Goal: Information Seeking & Learning: Learn about a topic

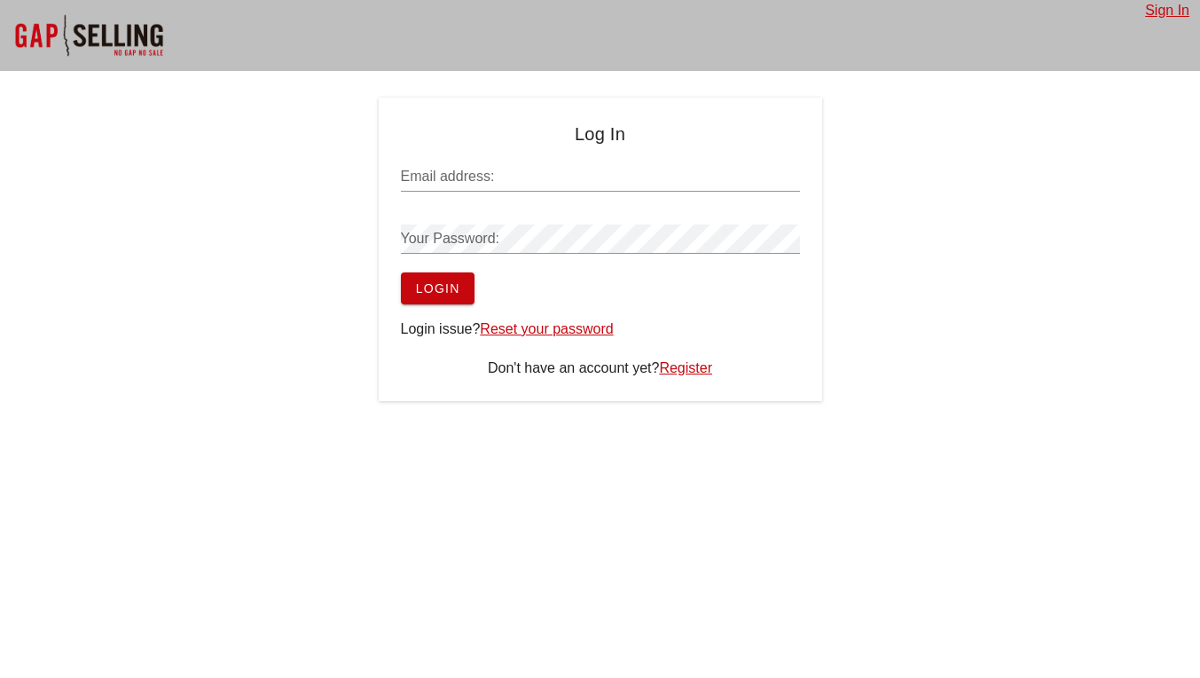
click at [528, 179] on input "Email address:" at bounding box center [600, 176] width 399 height 28
type input "[EMAIL_ADDRESS][DOMAIN_NAME]"
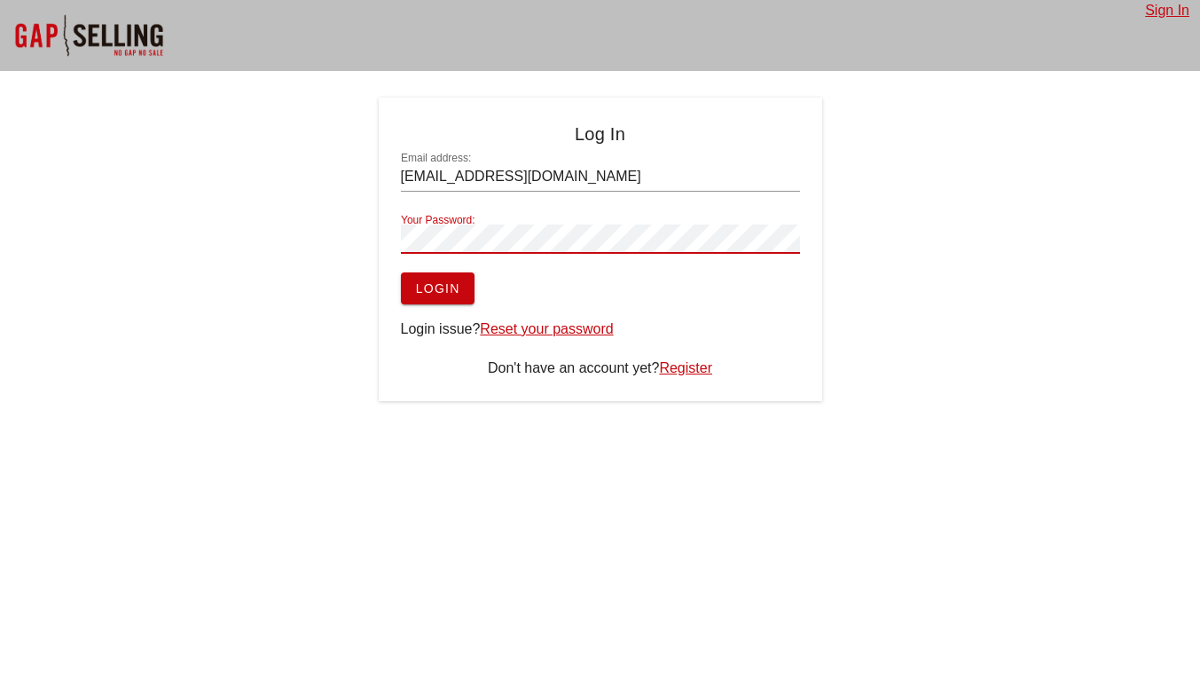
click at [440, 287] on span "Login" at bounding box center [437, 288] width 45 height 14
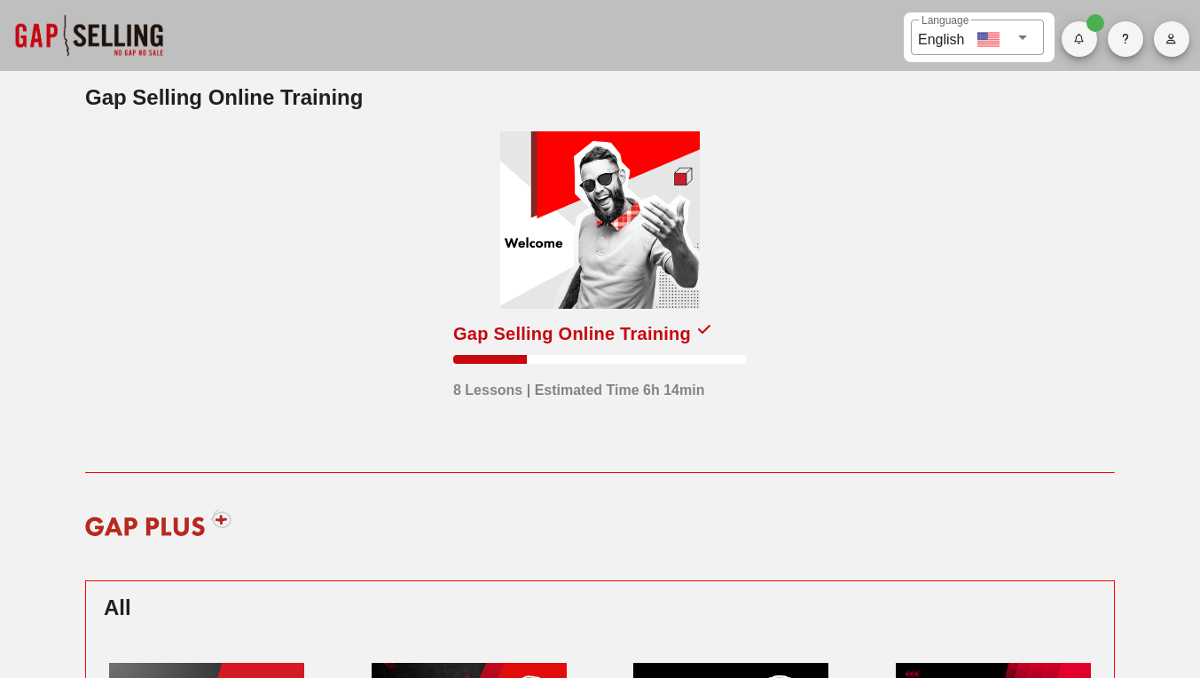
click at [668, 243] on div at bounding box center [600, 219] width 200 height 177
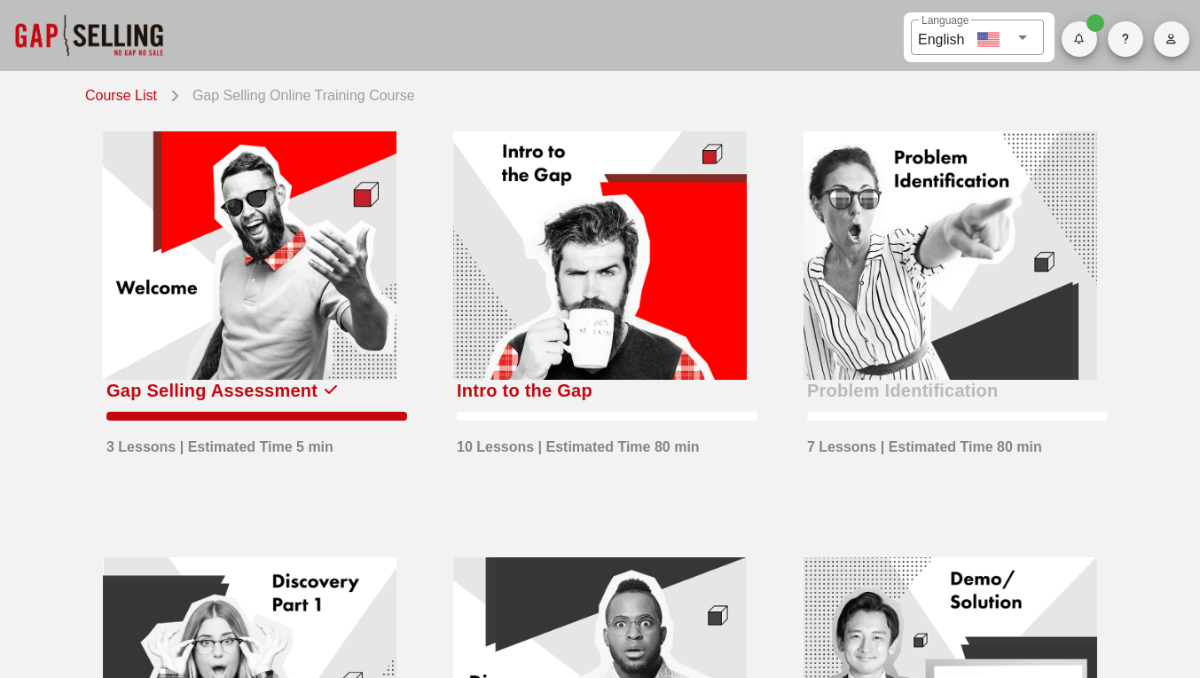
click at [688, 83] on div "​ Language English Course List Gap Selling Online Training Course Gap Selling A…" at bounding box center [600, 690] width 1200 height 1380
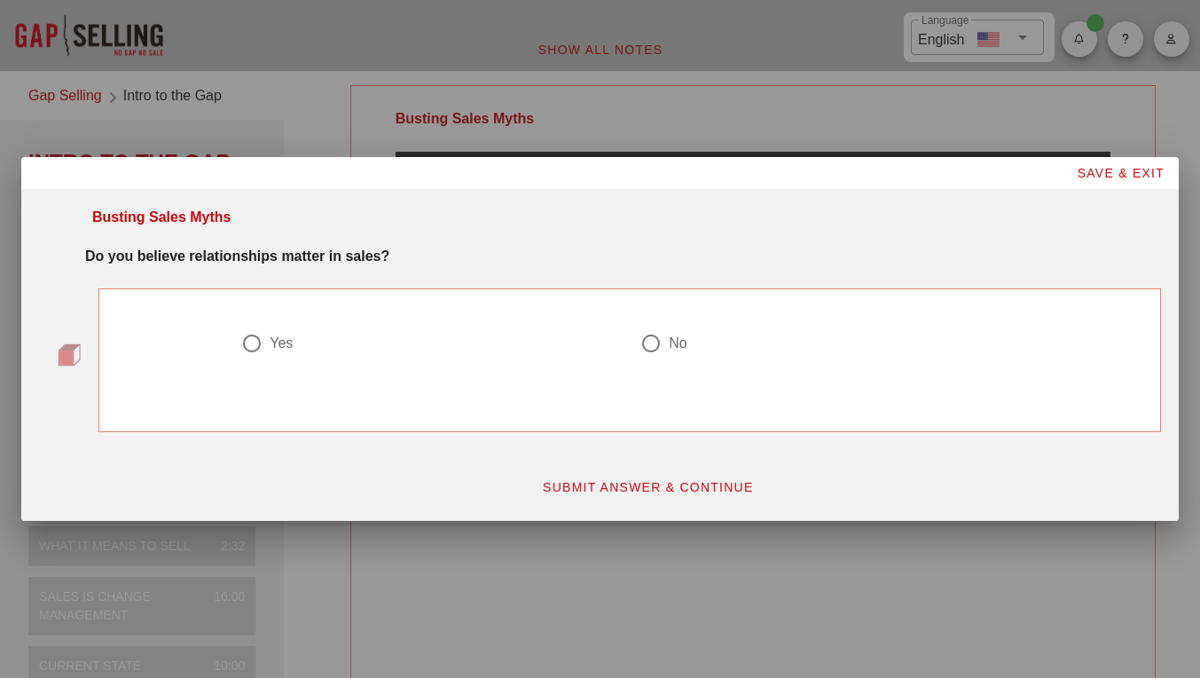
click at [261, 335] on div at bounding box center [252, 343] width 30 height 30
radio input "true"
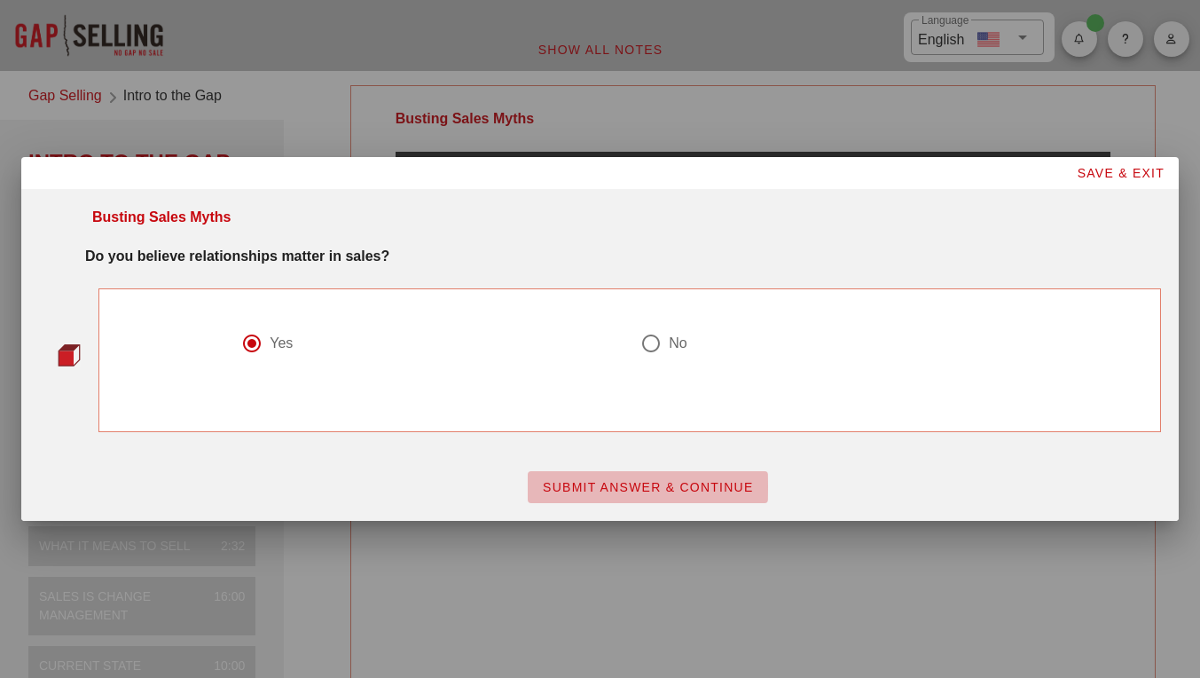
click at [607, 475] on button "SUBMIT ANSWER & CONTINUE" at bounding box center [648, 487] width 240 height 32
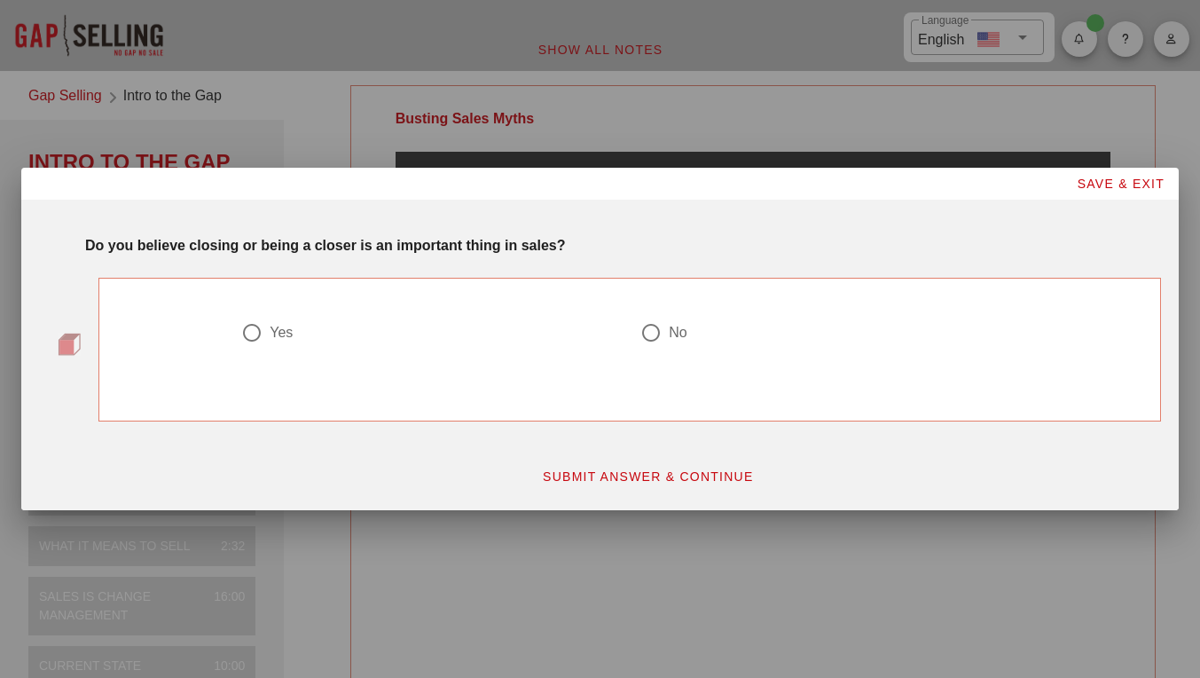
click at [278, 336] on div "Yes" at bounding box center [281, 333] width 23 height 18
radio input "true"
click at [642, 480] on span "SUBMIT ANSWER & CONTINUE" at bounding box center [648, 476] width 212 height 14
click at [278, 329] on div "Yes" at bounding box center [281, 333] width 23 height 18
radio input "true"
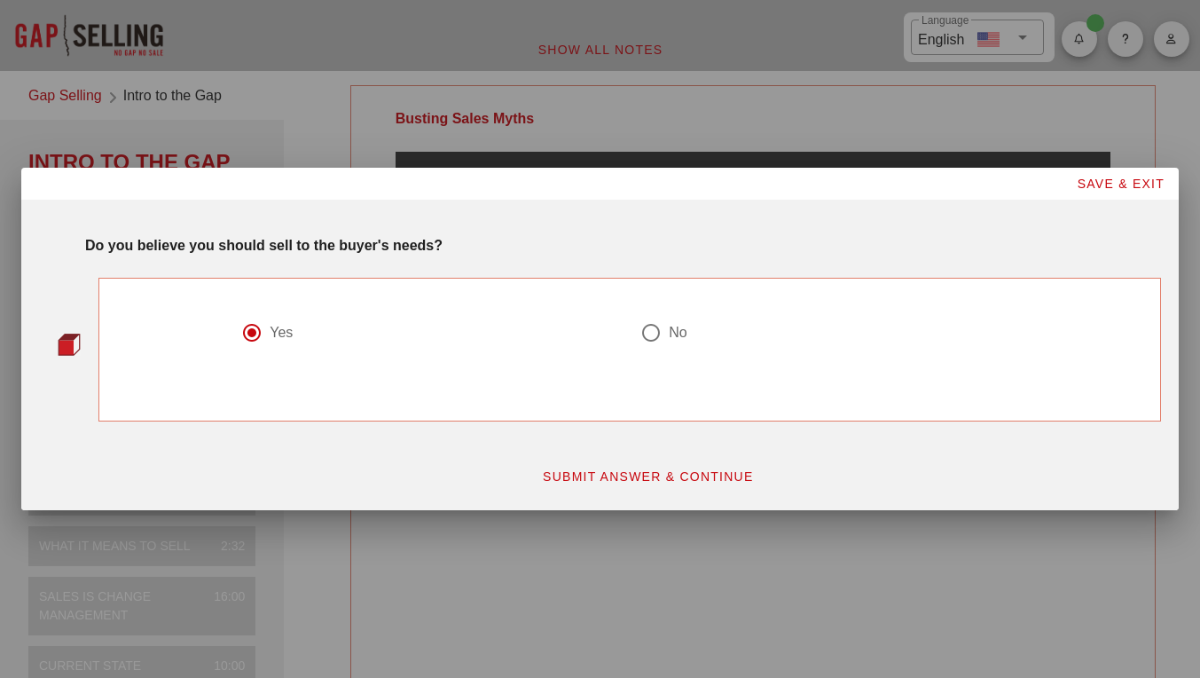
click at [645, 483] on span "SUBMIT ANSWER & CONTINUE" at bounding box center [648, 476] width 212 height 14
click at [284, 339] on div "Yes" at bounding box center [281, 333] width 23 height 18
radio input "true"
click at [634, 475] on span "SUBMIT ANSWER & CONTINUE" at bounding box center [648, 476] width 212 height 14
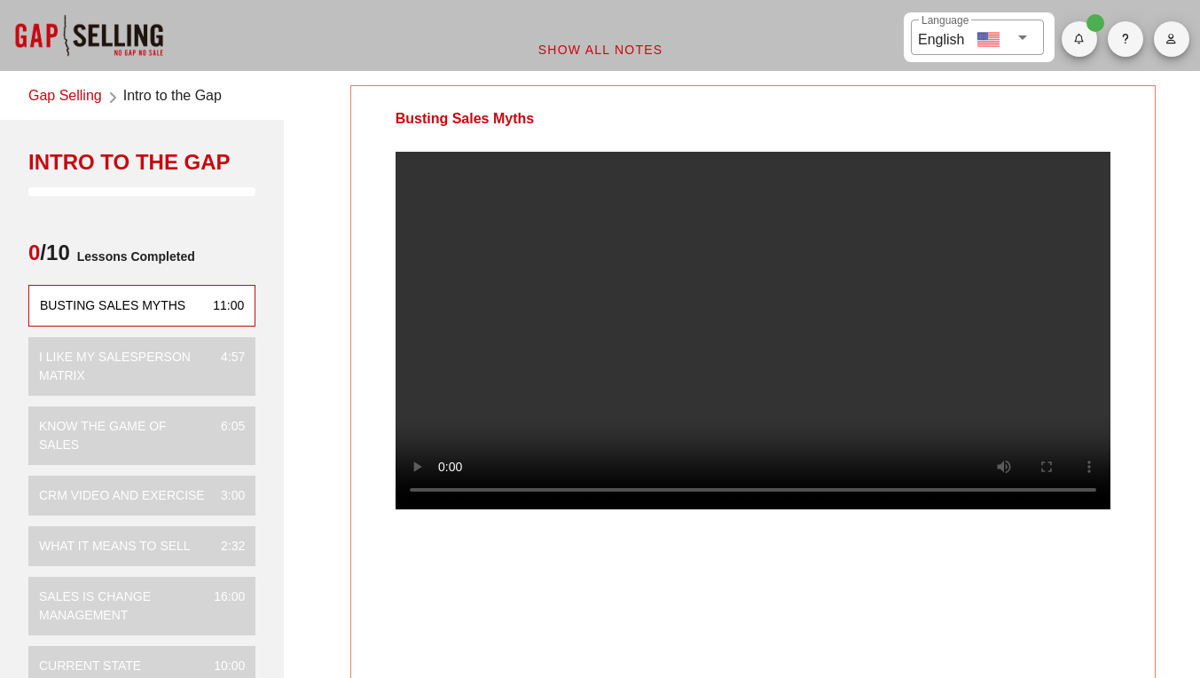
click at [693, 591] on div "Busting Sales Myths" at bounding box center [753, 390] width 806 height 610
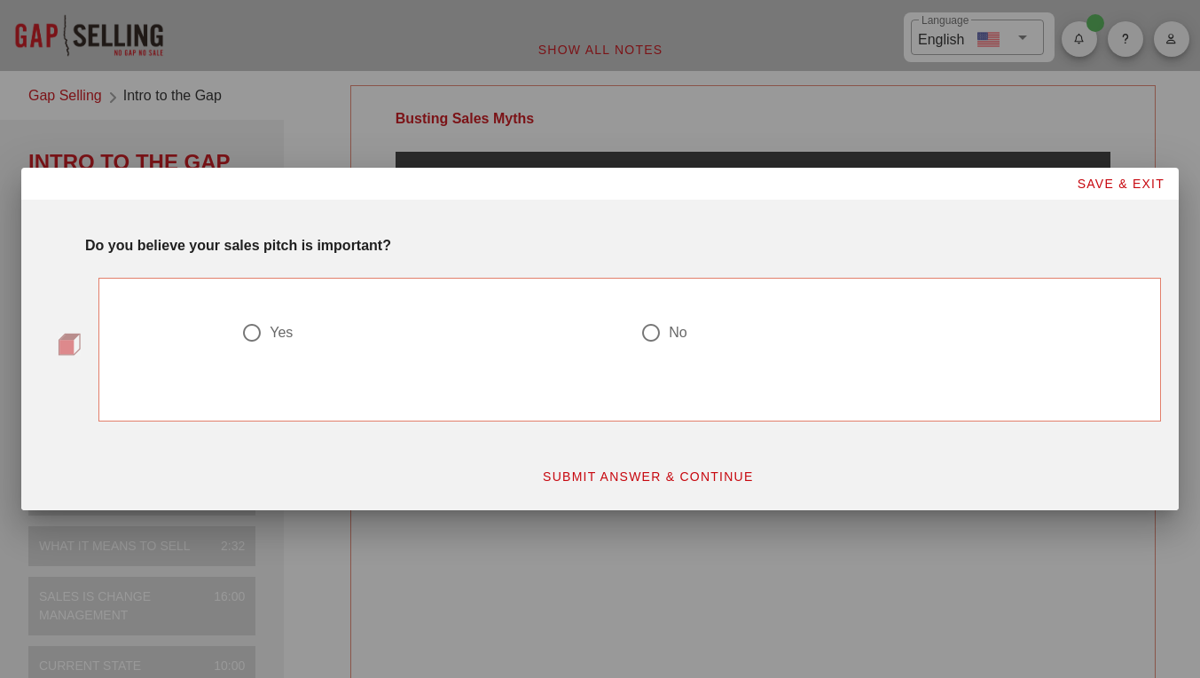
click at [276, 337] on div "Yes" at bounding box center [281, 333] width 23 height 18
radio input "true"
click at [608, 477] on span "SUBMIT ANSWER & CONTINUE" at bounding box center [648, 476] width 212 height 14
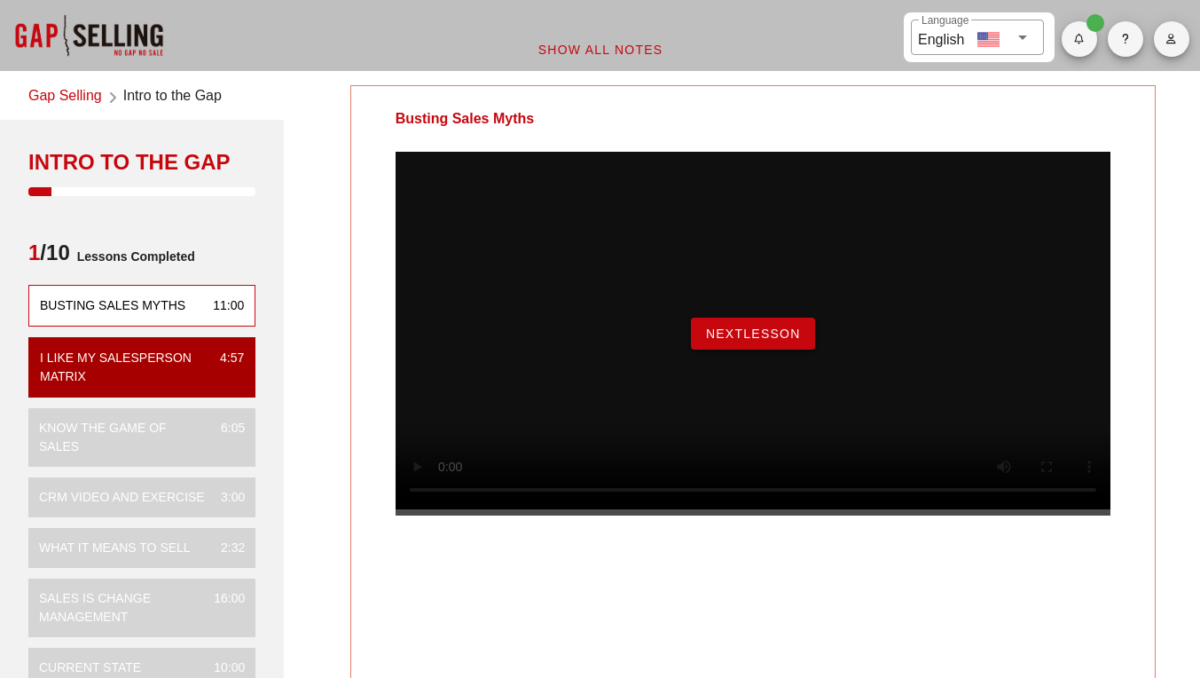
click at [773, 341] on span "NextLesson" at bounding box center [753, 333] width 96 height 14
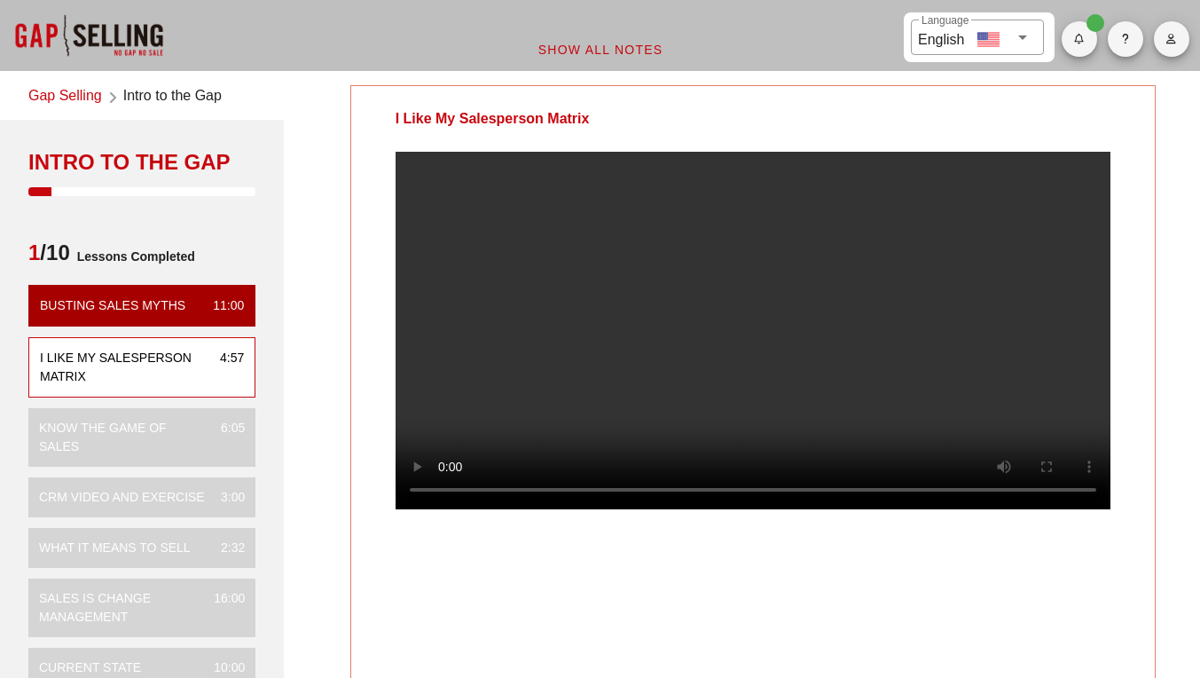
drag, startPoint x: 495, startPoint y: 536, endPoint x: 491, endPoint y: 556, distance: 20.9
click at [491, 515] on div at bounding box center [753, 334] width 715 height 364
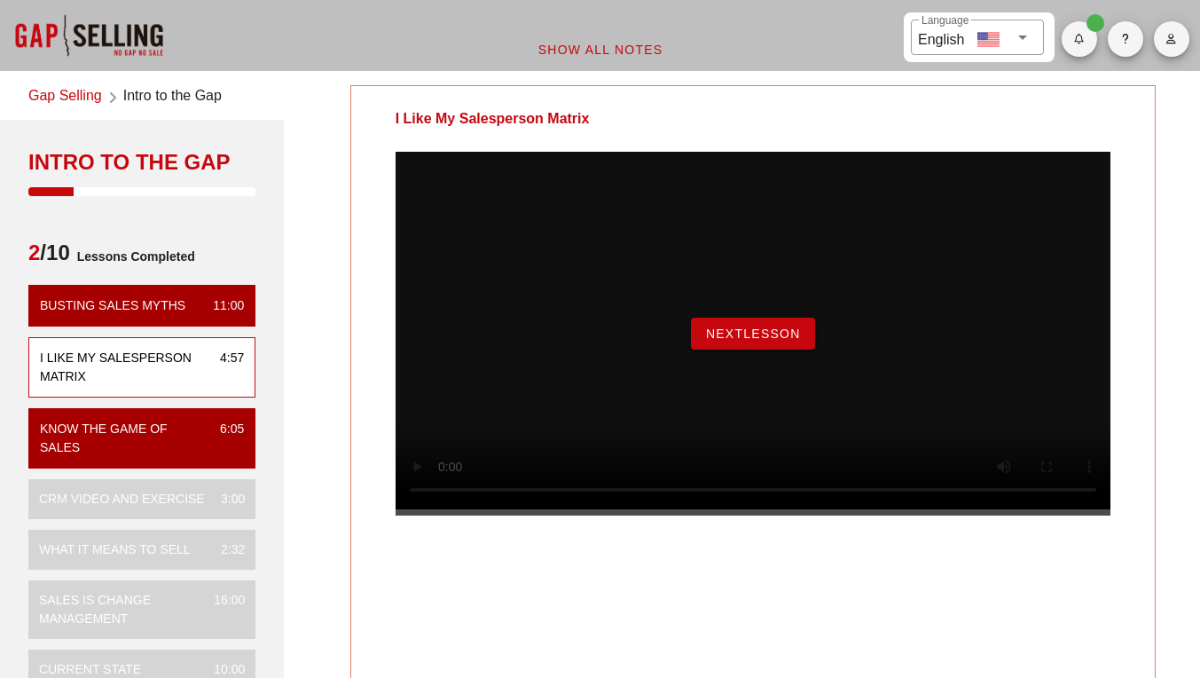
click at [767, 341] on span "NextLesson" at bounding box center [753, 333] width 96 height 14
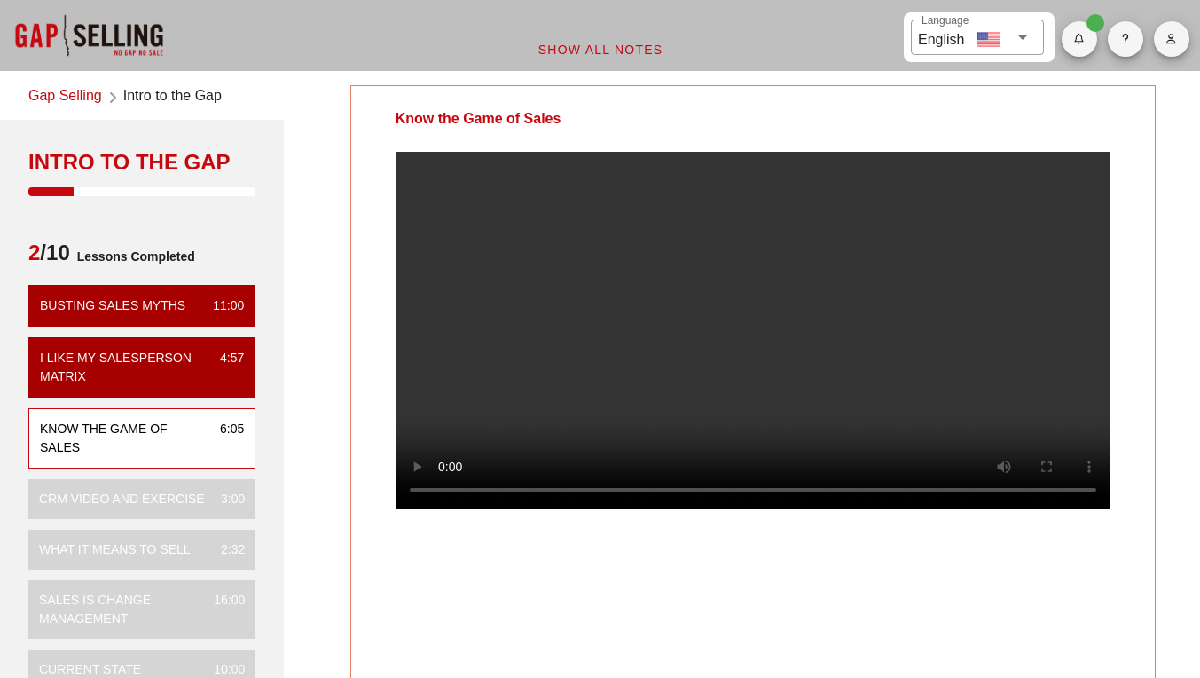
drag, startPoint x: 486, startPoint y: 563, endPoint x: 393, endPoint y: 491, distance: 118.2
click at [393, 491] on div at bounding box center [753, 345] width 804 height 386
click at [399, 509] on video at bounding box center [753, 331] width 715 height 358
click at [389, 523] on div at bounding box center [753, 345] width 804 height 386
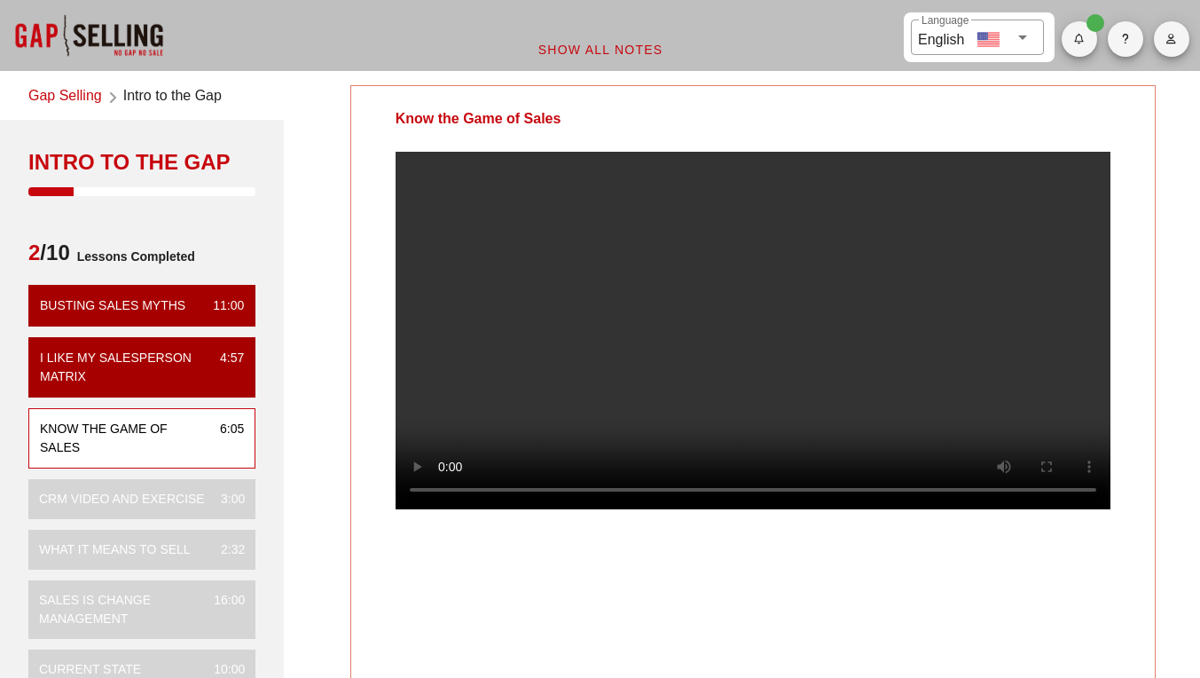
scroll to position [555, 0]
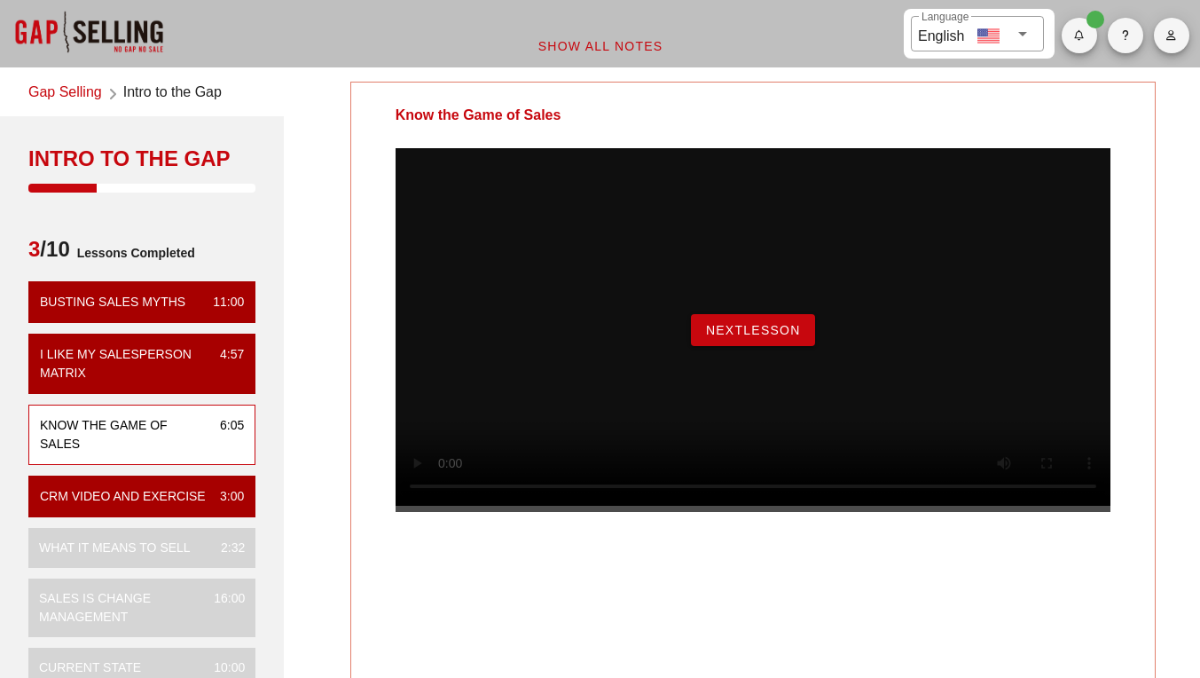
scroll to position [3, 0]
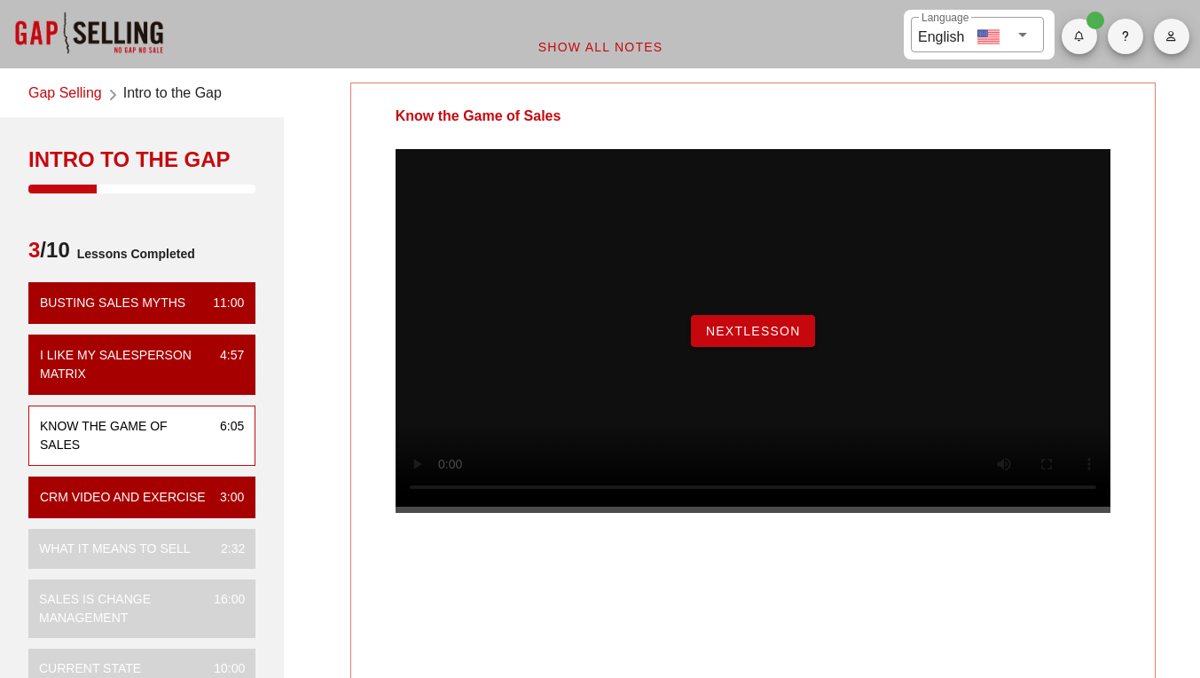
click at [762, 347] on button "NextLesson" at bounding box center [753, 331] width 124 height 32
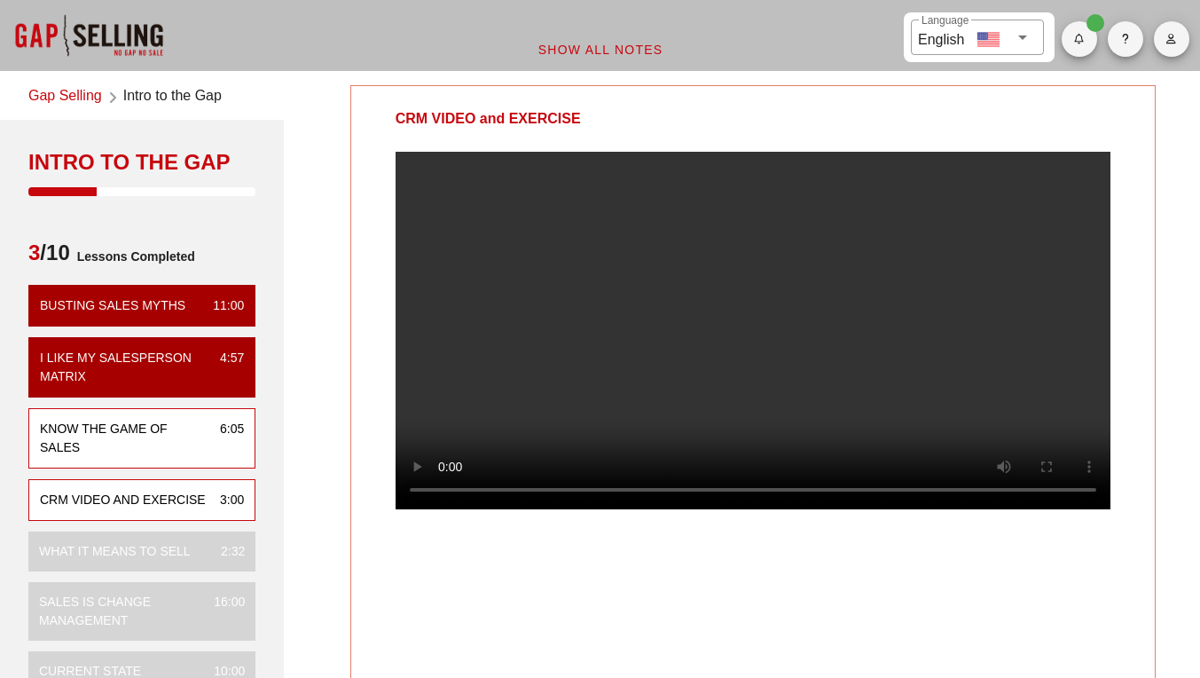
click at [176, 447] on div "Know the Game of Sales" at bounding box center [123, 438] width 166 height 37
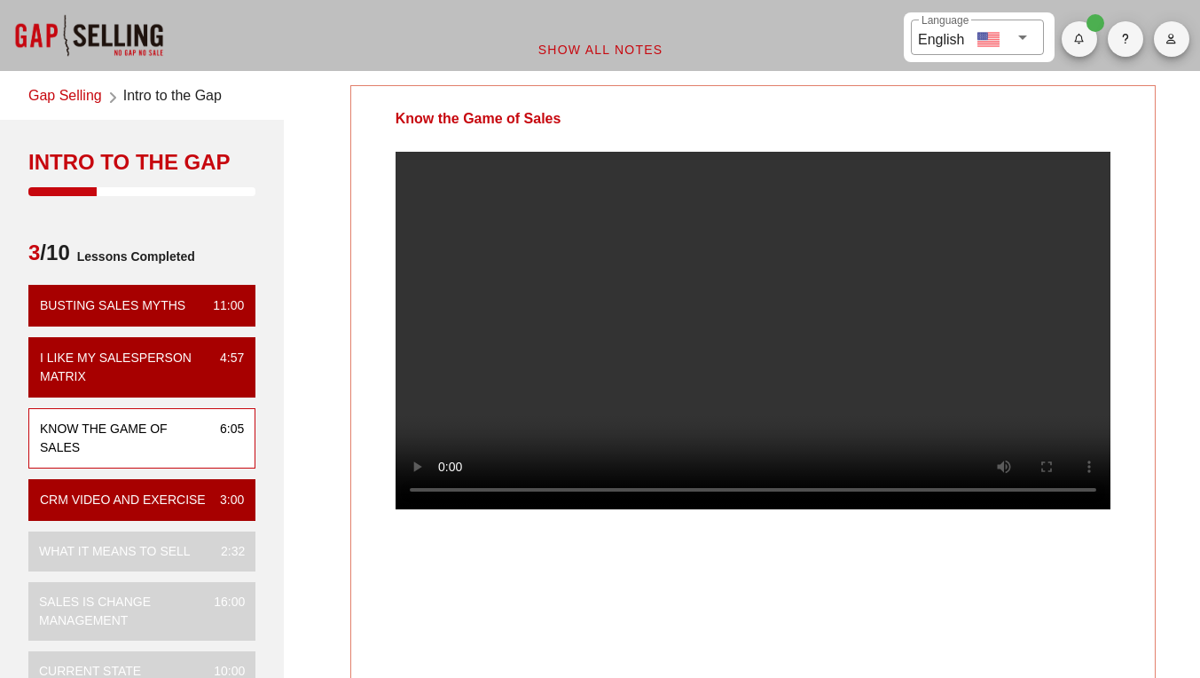
click at [426, 479] on video at bounding box center [753, 331] width 715 height 358
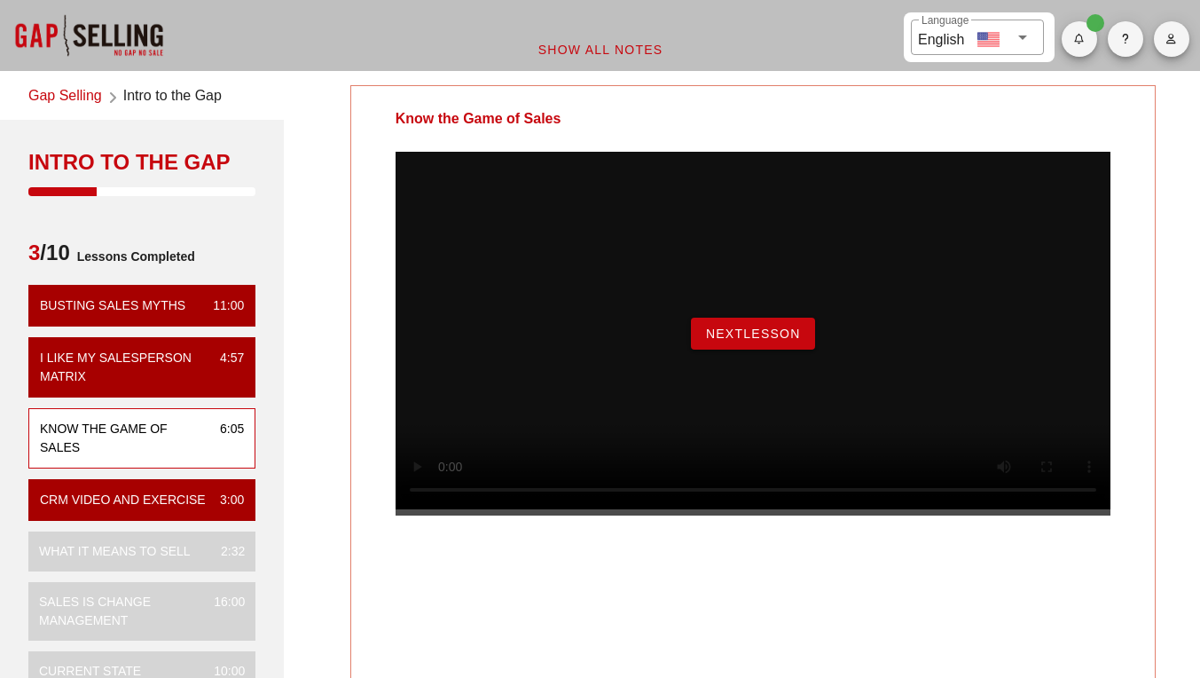
click at [785, 341] on span "NextLesson" at bounding box center [753, 333] width 96 height 14
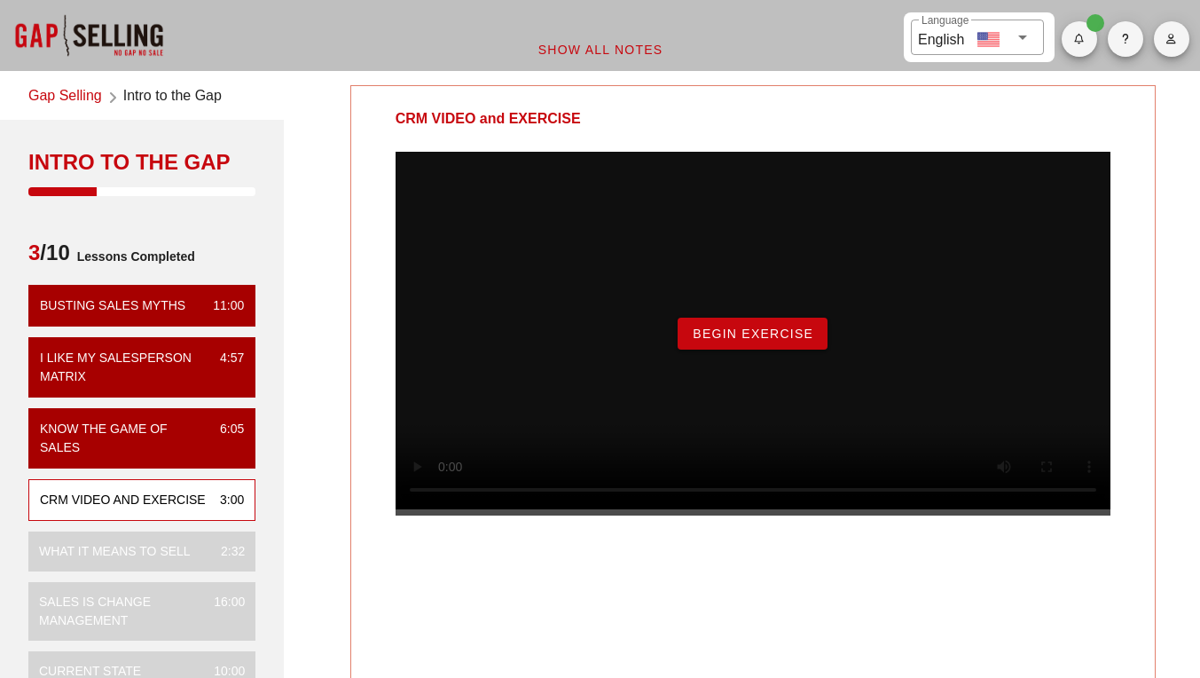
click at [767, 341] on span "Begin Exercise" at bounding box center [753, 333] width 122 height 14
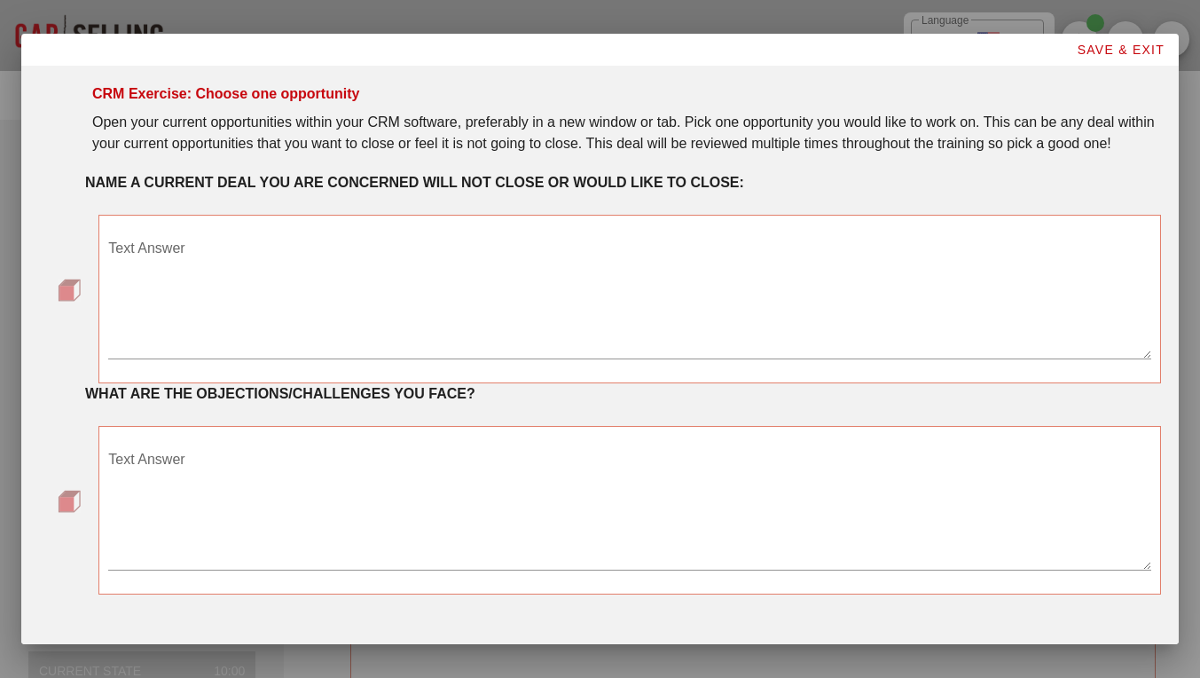
click at [1157, 53] on button "SAVE & EXIT" at bounding box center [1120, 50] width 117 height 32
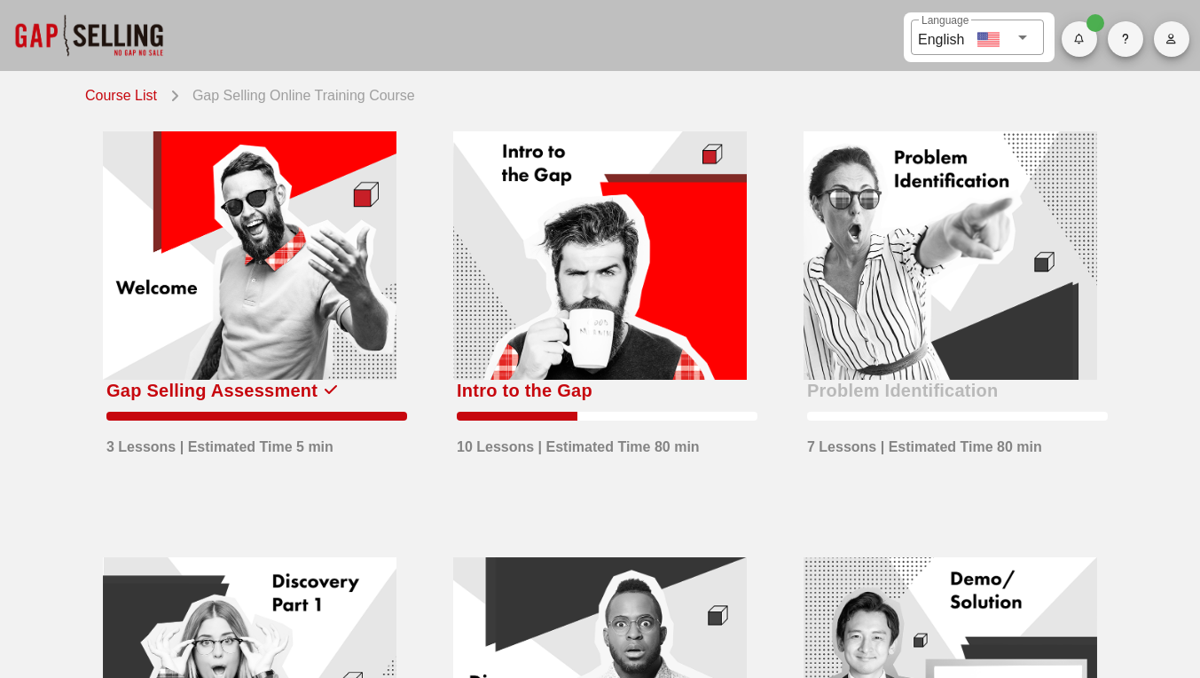
click at [1016, 193] on div at bounding box center [951, 255] width 294 height 248
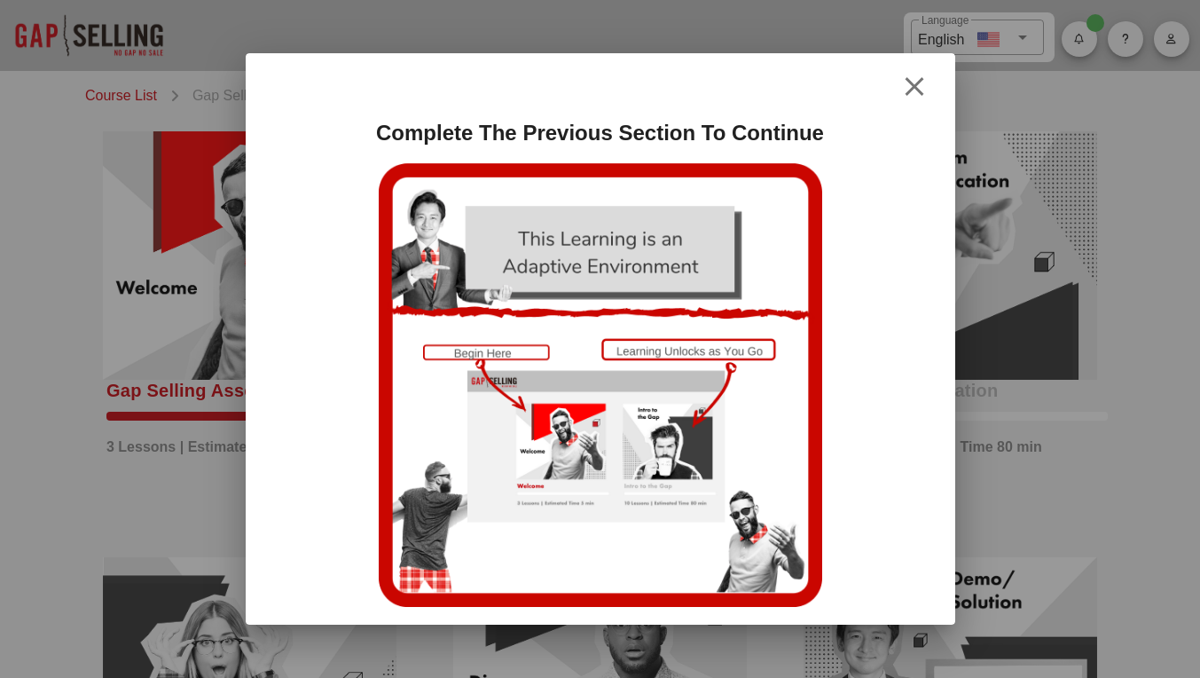
click at [924, 76] on icon "button" at bounding box center [914, 86] width 21 height 21
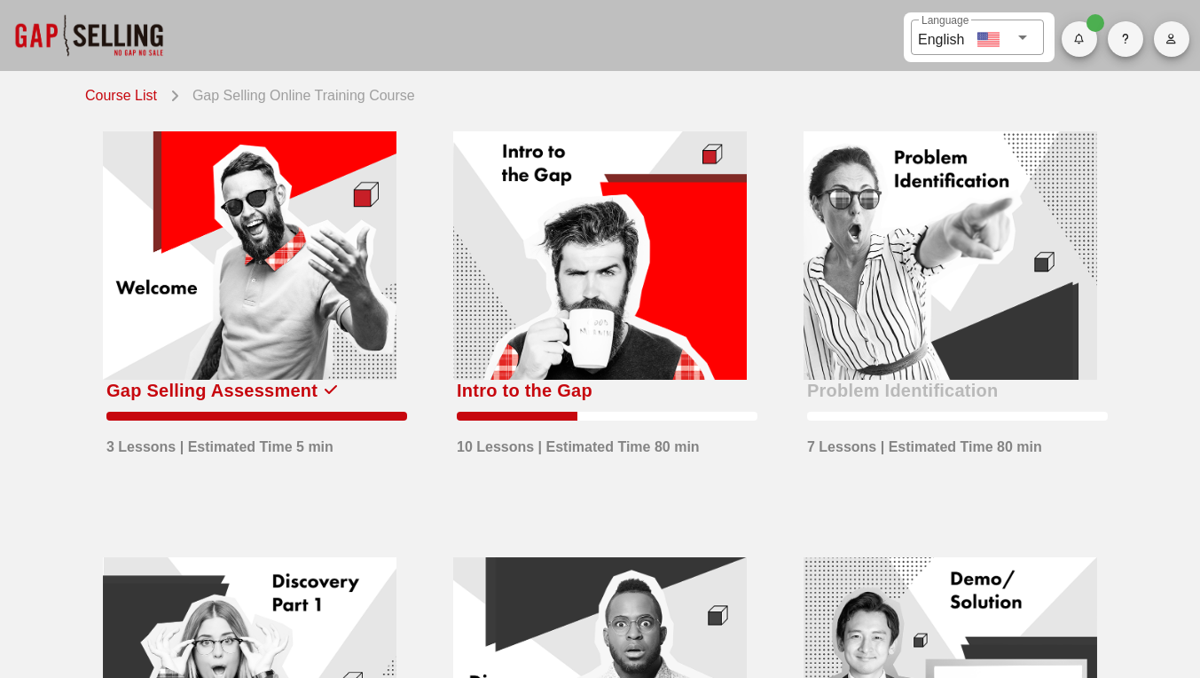
click at [112, 96] on link "Course List" at bounding box center [124, 94] width 79 height 25
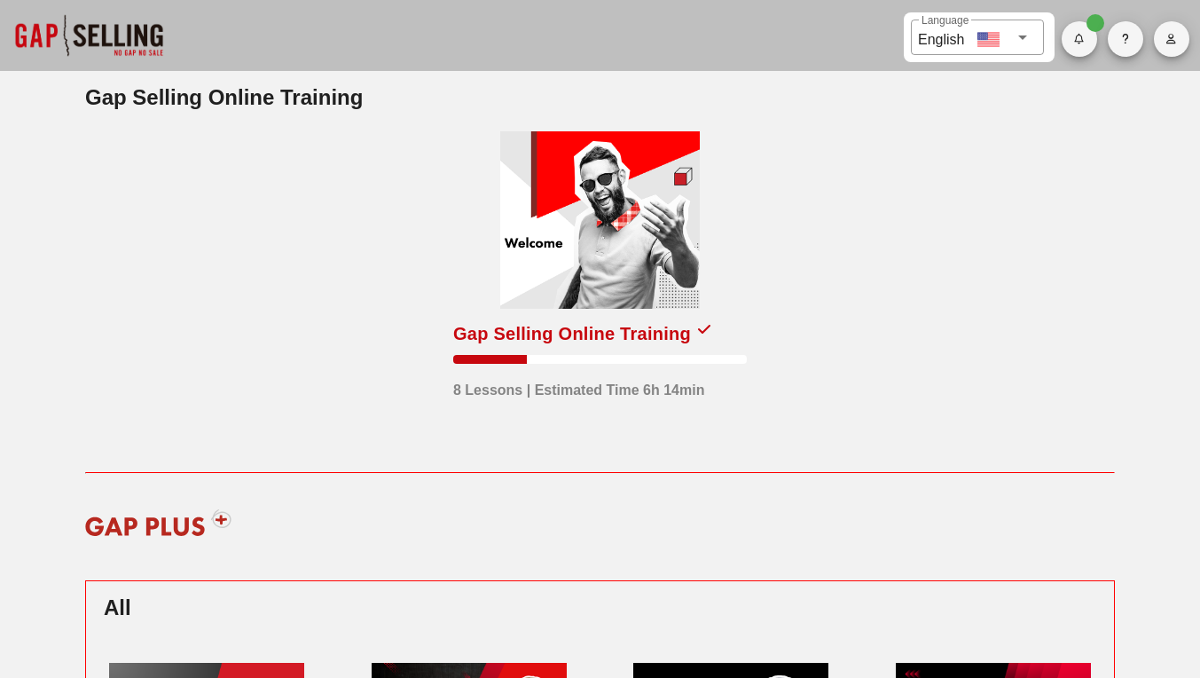
click at [648, 207] on div at bounding box center [600, 219] width 200 height 177
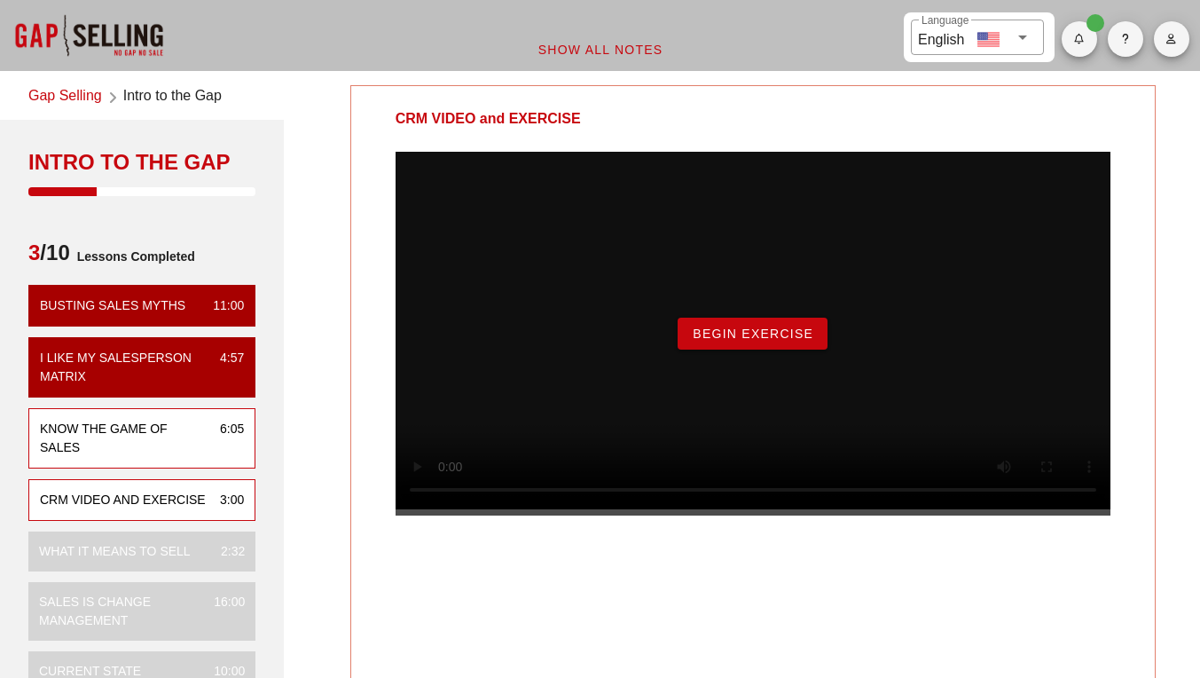
click at [183, 424] on div "Know the Game of Sales" at bounding box center [123, 438] width 166 height 37
click at [159, 500] on div "CRM VIDEO and EXERCISE" at bounding box center [123, 500] width 166 height 19
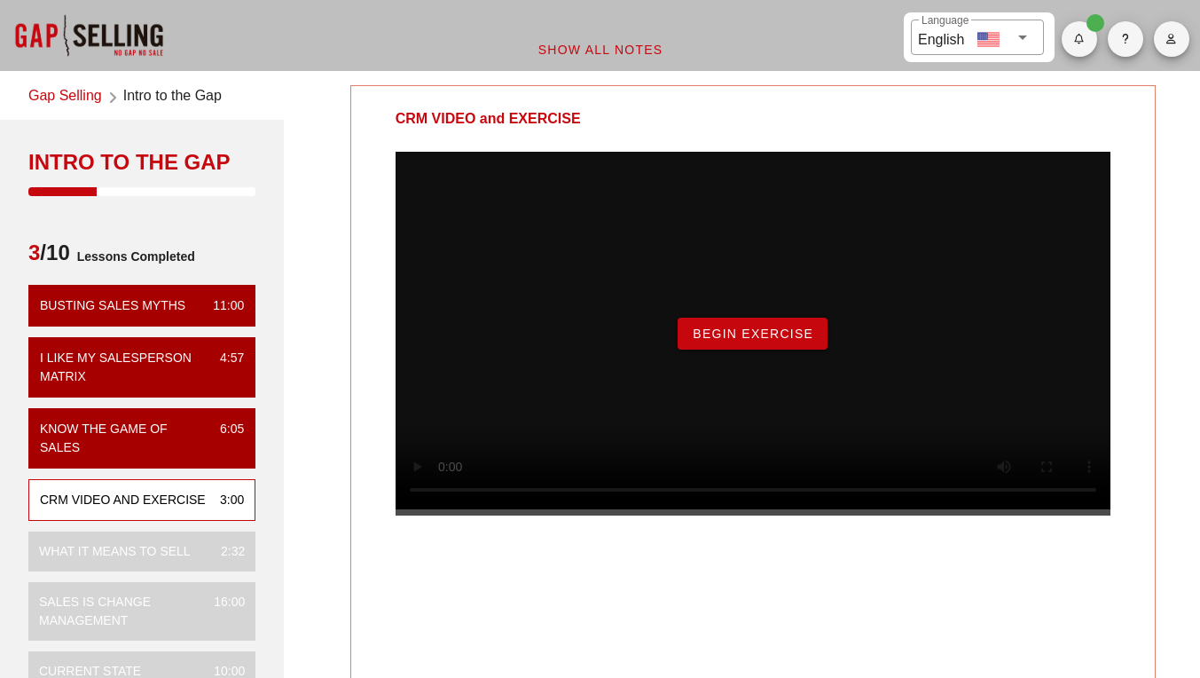
click at [784, 341] on span "Begin Exercise" at bounding box center [753, 333] width 122 height 14
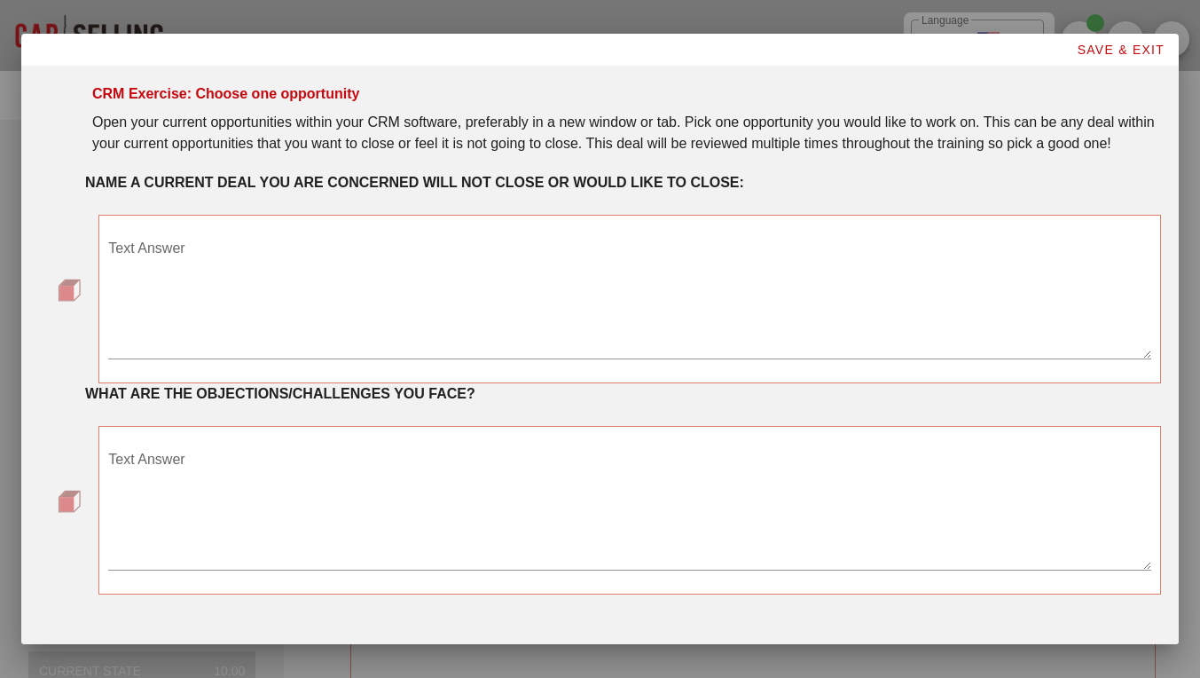
click at [675, 342] on textarea "Text Answer" at bounding box center [629, 296] width 1043 height 124
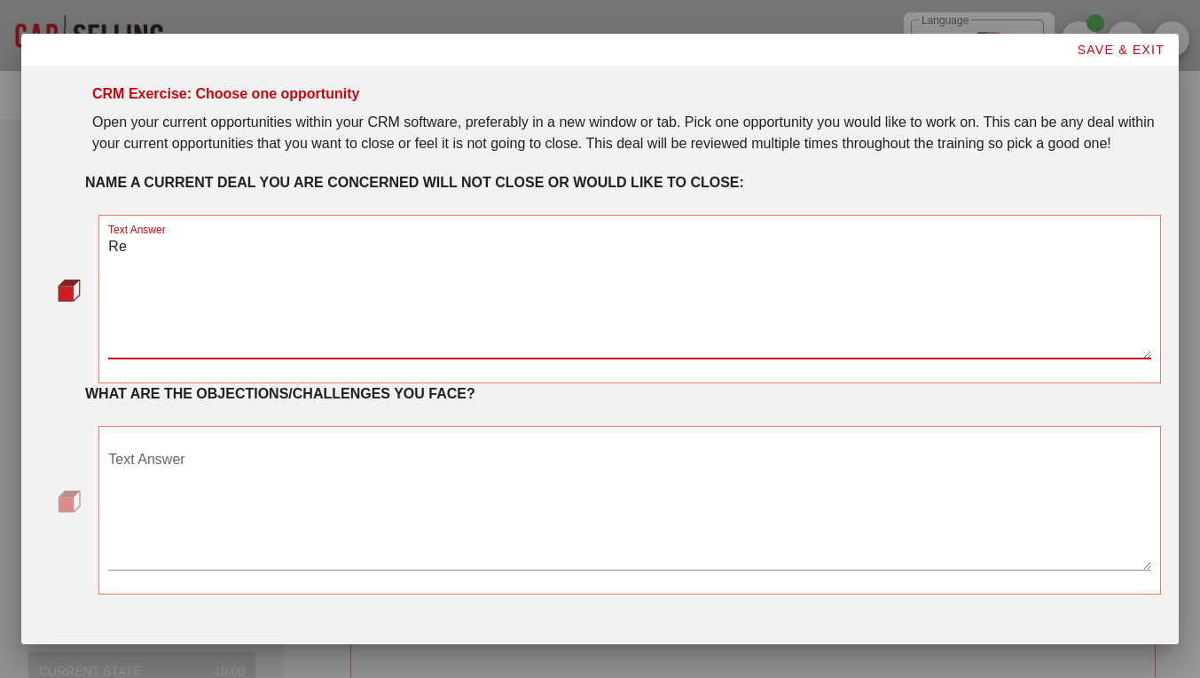
type textarea "R"
click at [224, 270] on textarea "Patient referral fro client leads" at bounding box center [629, 296] width 1043 height 124
type textarea "Patient referral from client leads"
click at [646, 489] on textarea "Text Answer" at bounding box center [629, 507] width 1043 height 124
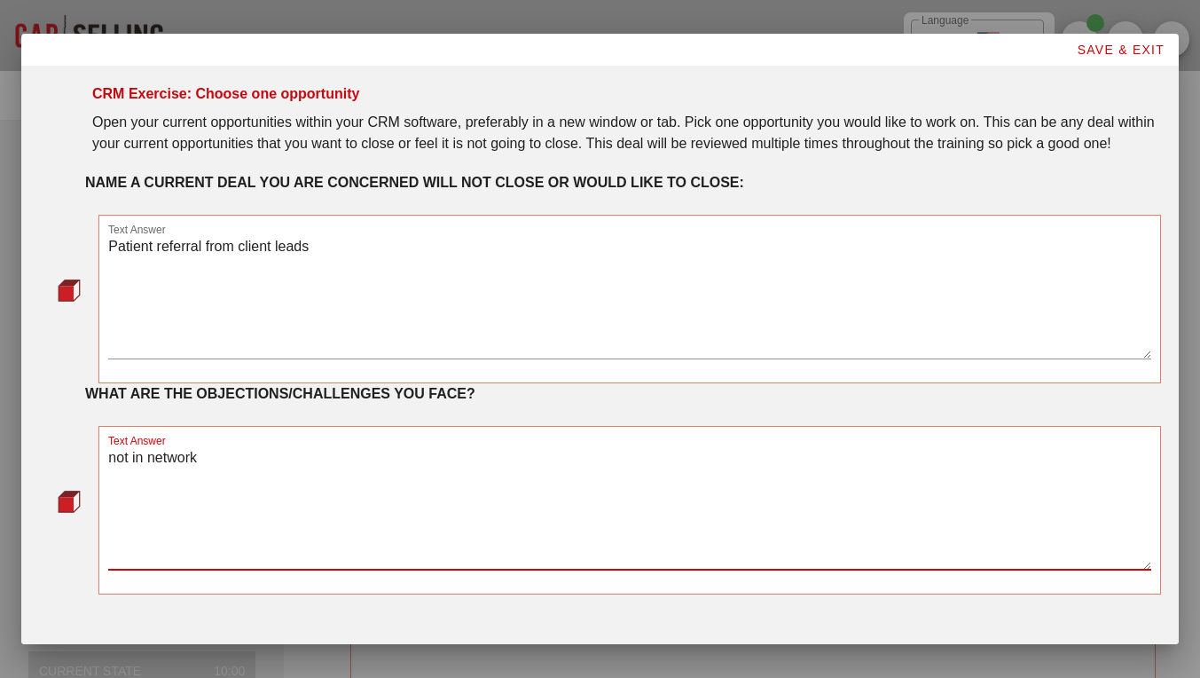
click at [237, 482] on textarea "not in network" at bounding box center [629, 507] width 1043 height 124
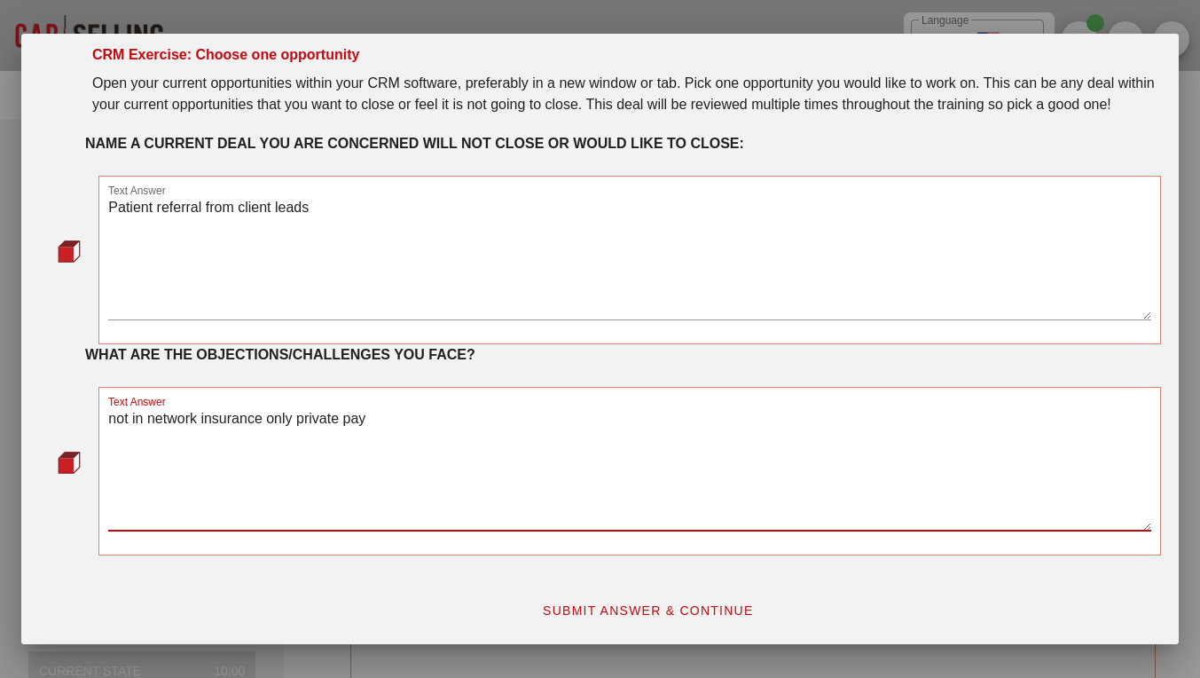
type textarea "not in network insurance only private pay"
click at [591, 615] on span "SUBMIT ANSWER & CONTINUE" at bounding box center [648, 610] width 212 height 14
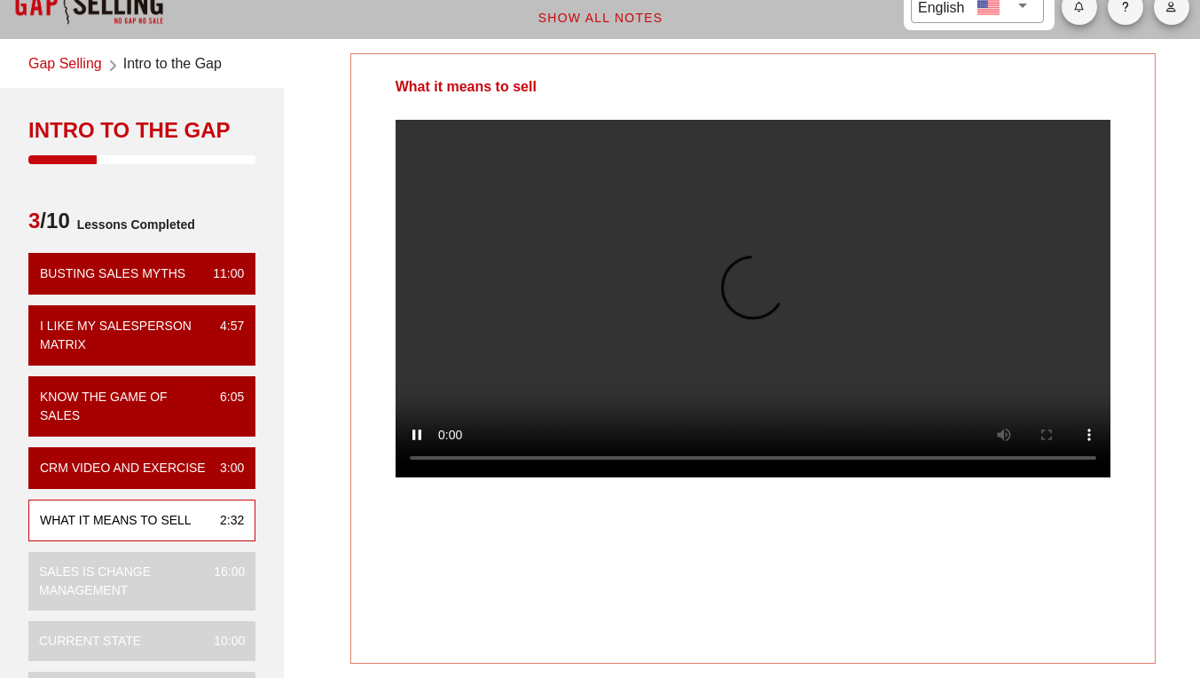
scroll to position [0, 0]
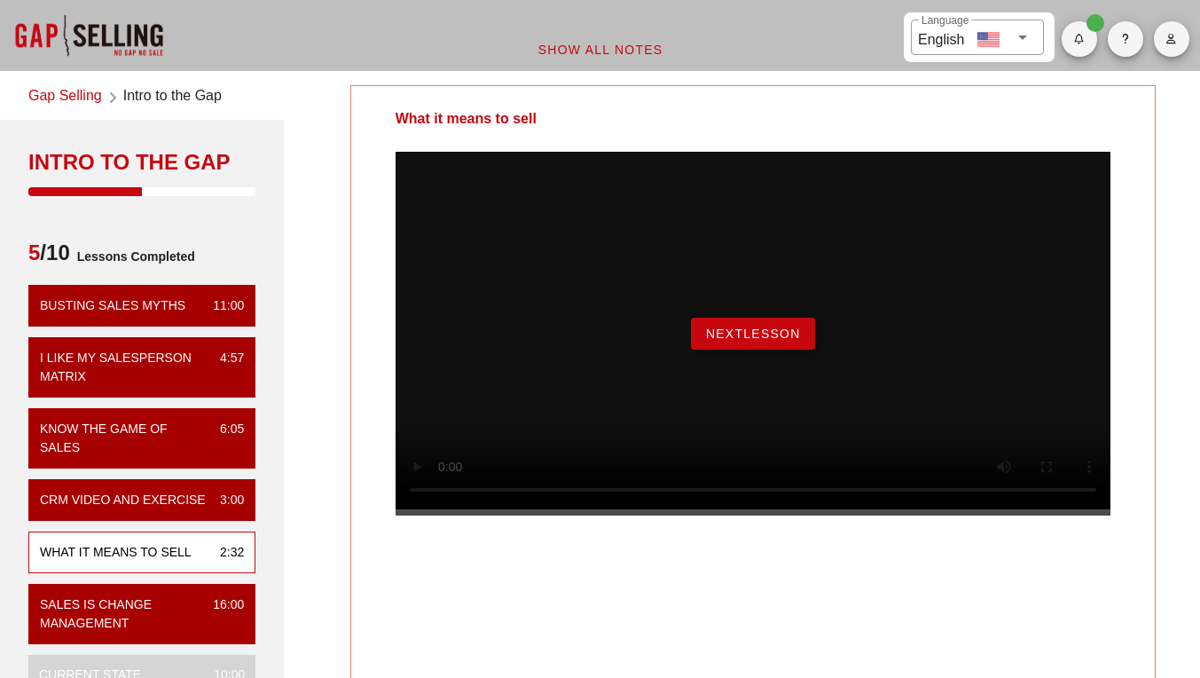
click at [777, 341] on span "NextLesson" at bounding box center [753, 333] width 96 height 14
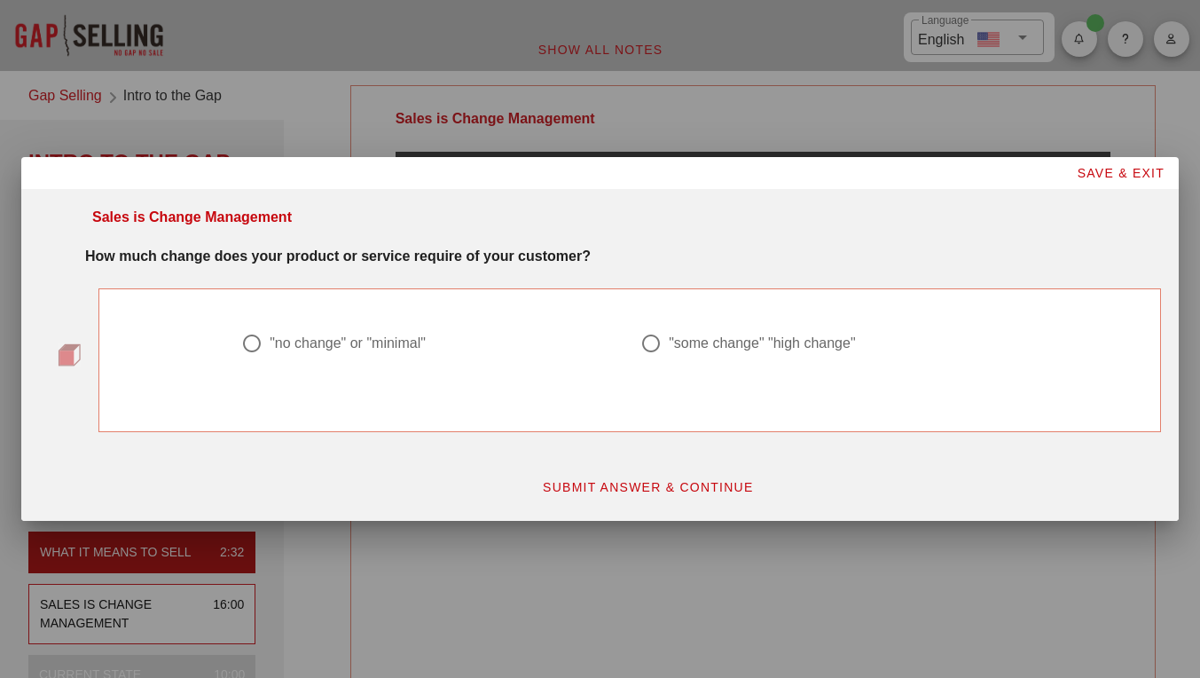
click at [722, 345] on div ""some change" "high change"" at bounding box center [762, 343] width 186 height 18
radio input "true"
click at [646, 489] on span "SUBMIT ANSWER & CONTINUE" at bounding box center [648, 487] width 212 height 14
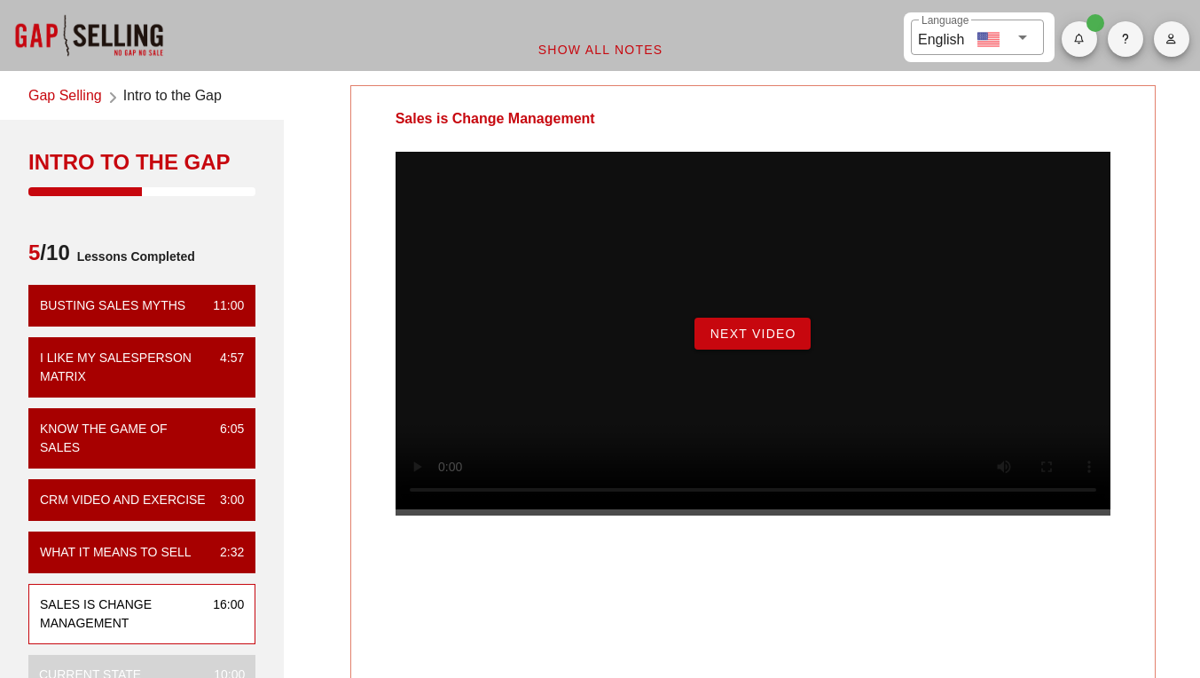
click at [749, 341] on span "Next Video" at bounding box center [752, 333] width 87 height 14
click at [761, 341] on span "NextLesson" at bounding box center [753, 333] width 96 height 14
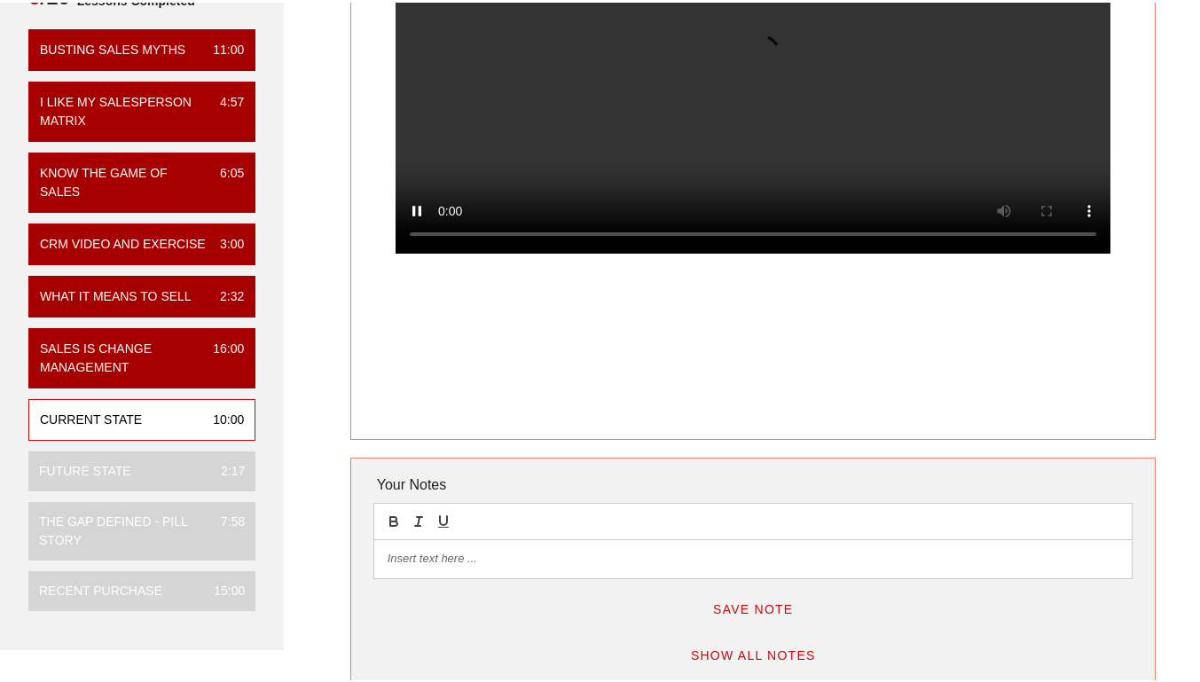
scroll to position [259, 0]
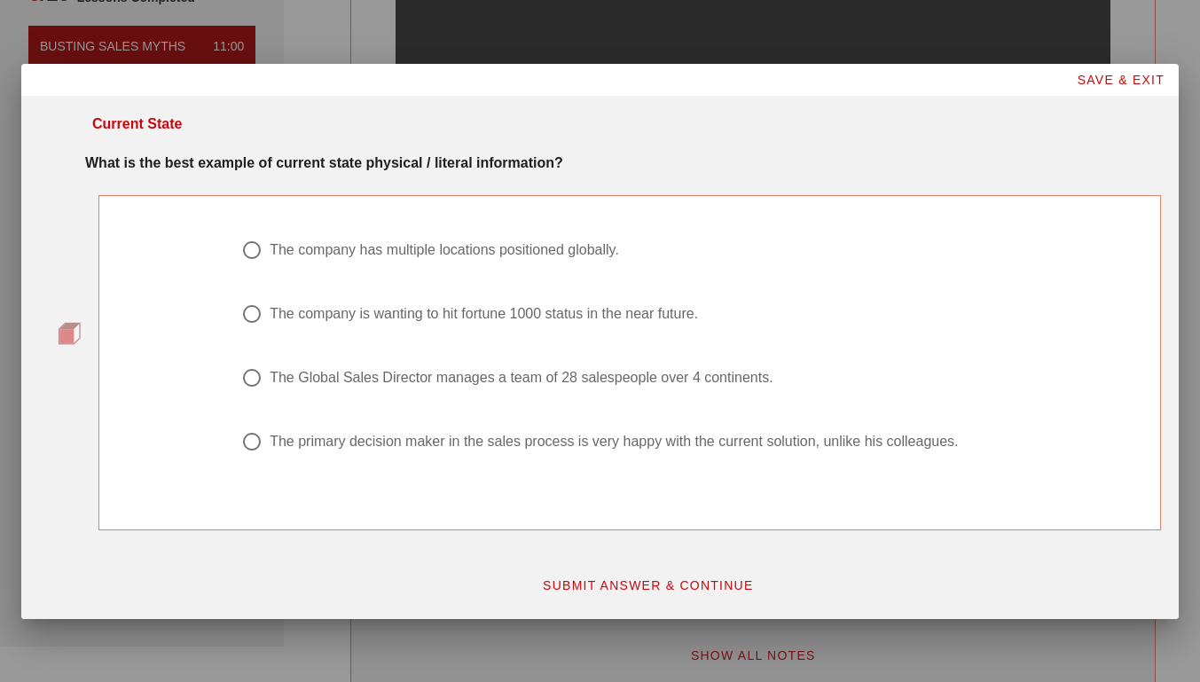
click at [756, 380] on div "The Global Sales Director manages a team of 28 salespeople over 4 continents." at bounding box center [521, 378] width 503 height 18
radio input "true"
click at [635, 585] on span "SUBMIT ANSWER & CONTINUE" at bounding box center [648, 585] width 212 height 14
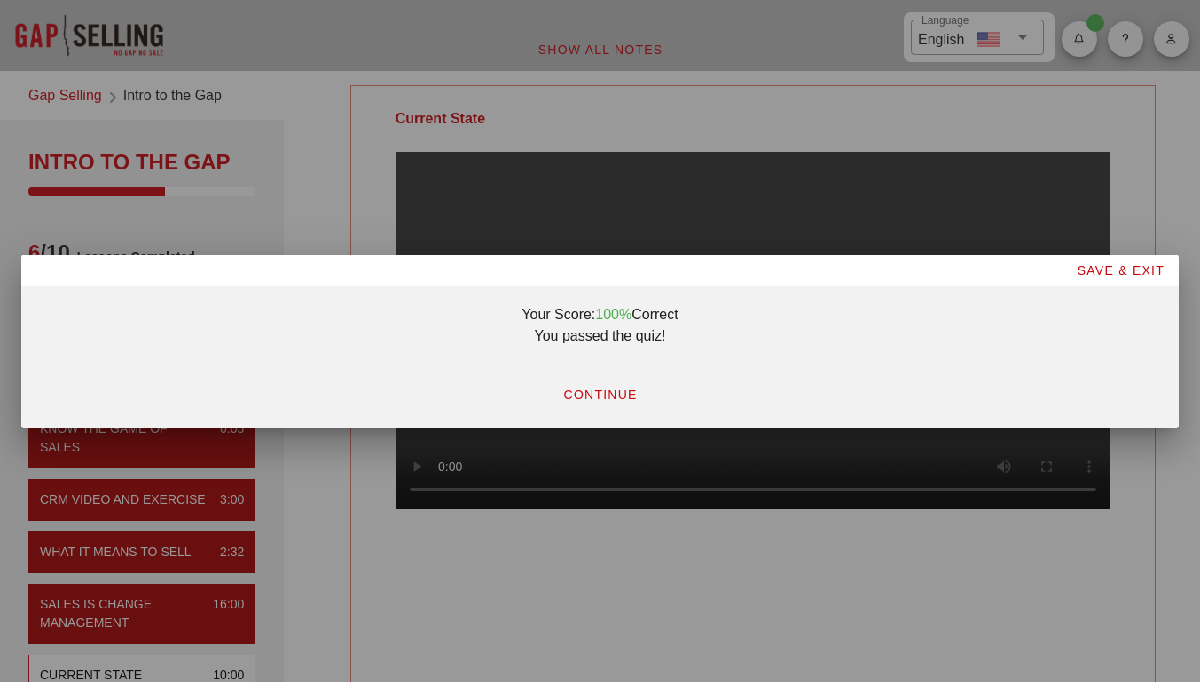
click at [601, 405] on button "CONTINUE" at bounding box center [599, 395] width 103 height 32
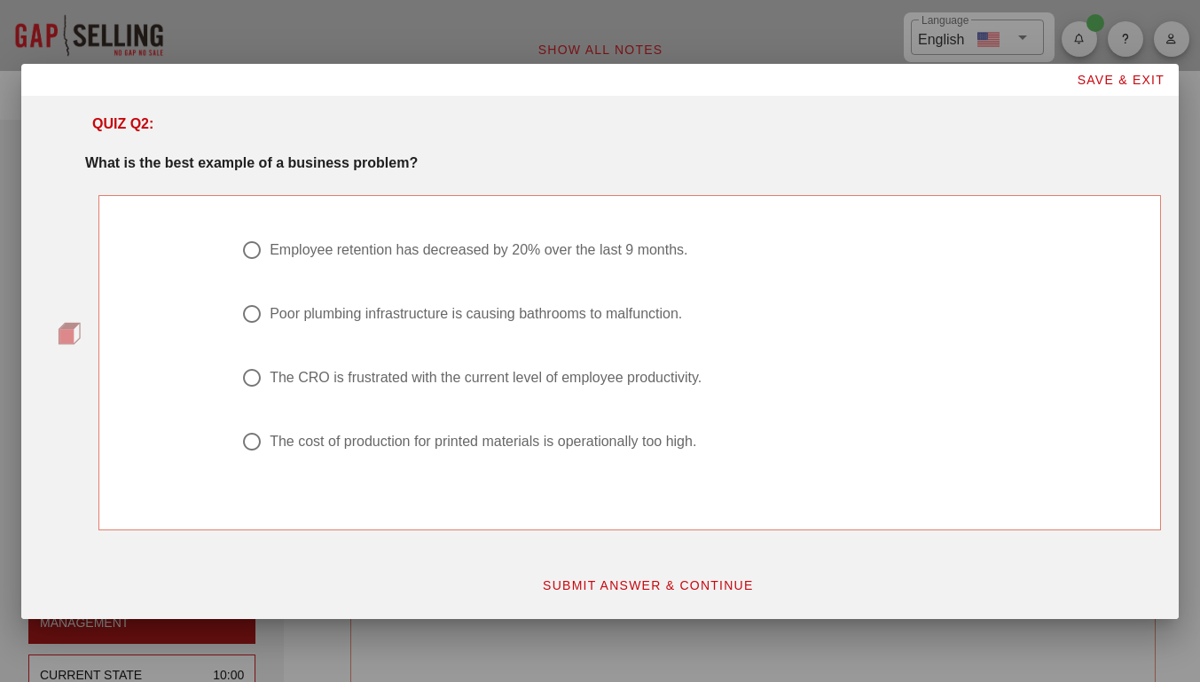
click at [618, 319] on div "Poor plumbing infrastructure is causing bathrooms to malfunction." at bounding box center [476, 314] width 413 height 18
radio input "true"
click at [691, 572] on button "SUBMIT ANSWER & CONTINUE" at bounding box center [648, 586] width 240 height 32
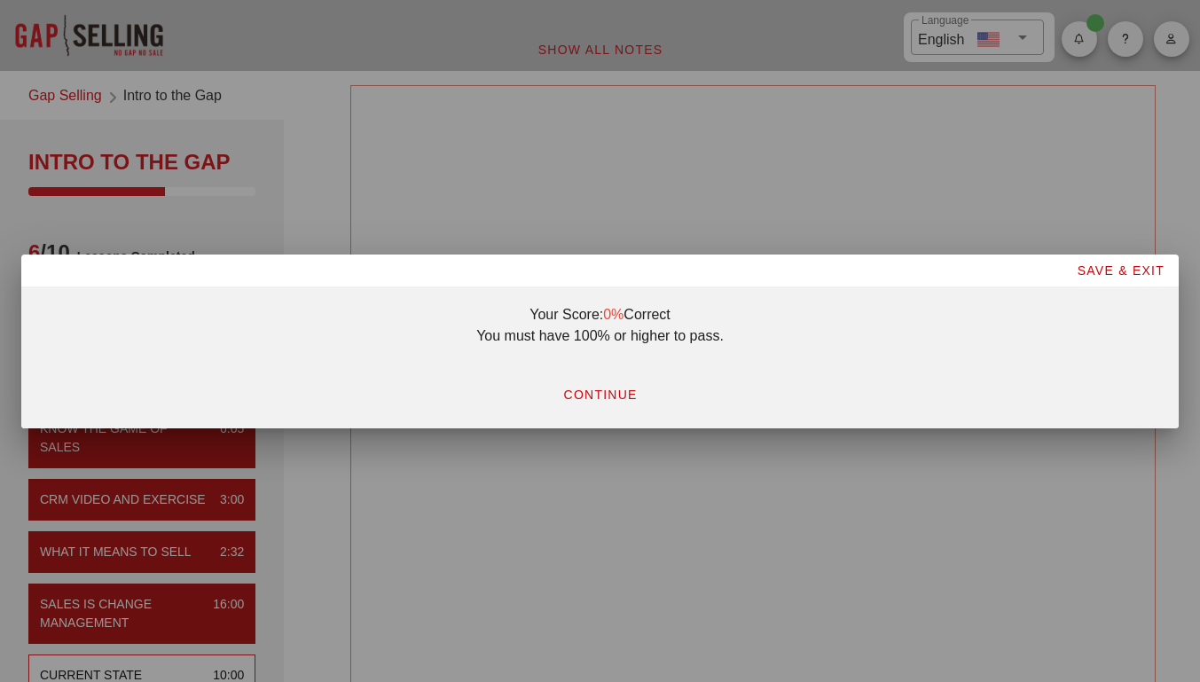
click at [618, 392] on span "CONTINUE" at bounding box center [600, 395] width 75 height 14
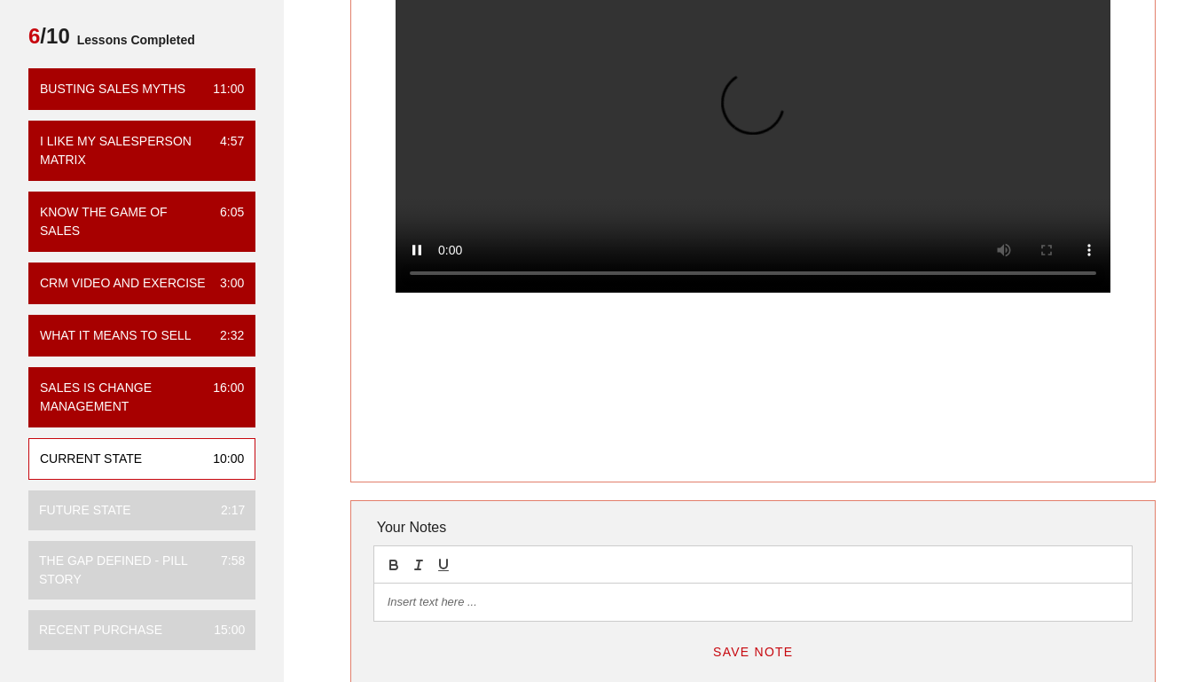
scroll to position [216, 0]
click at [177, 464] on div "Current State 10:00" at bounding box center [141, 459] width 227 height 42
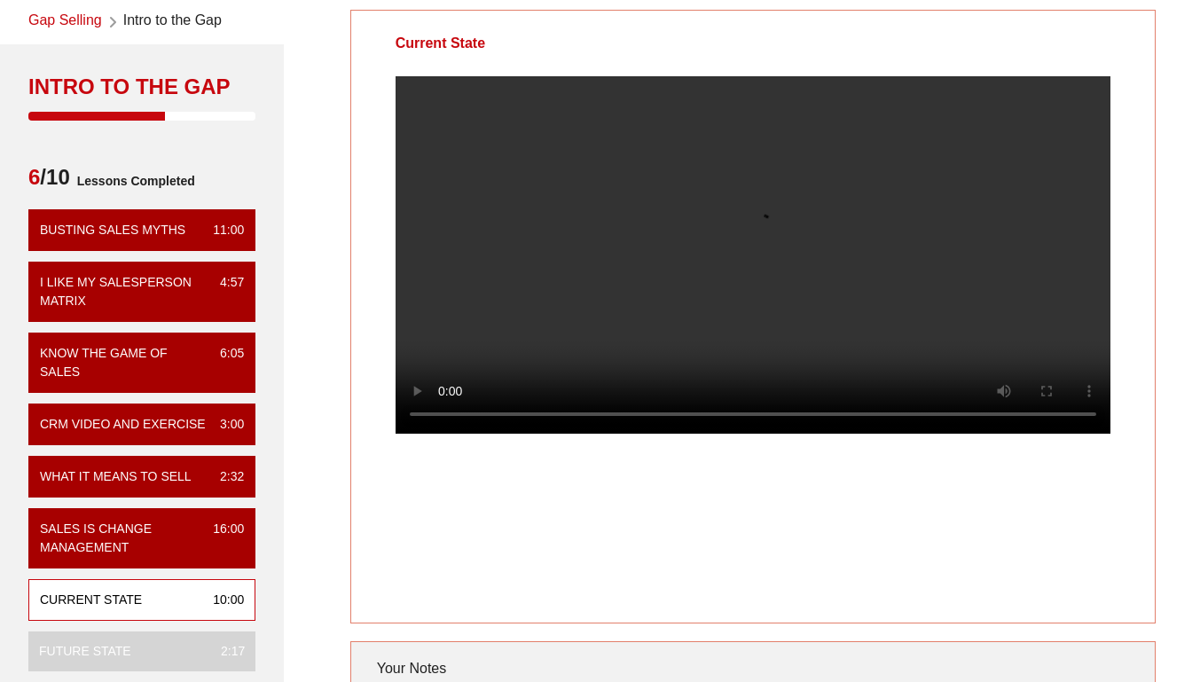
scroll to position [92, 0]
